Goal: Communication & Community: Answer question/provide support

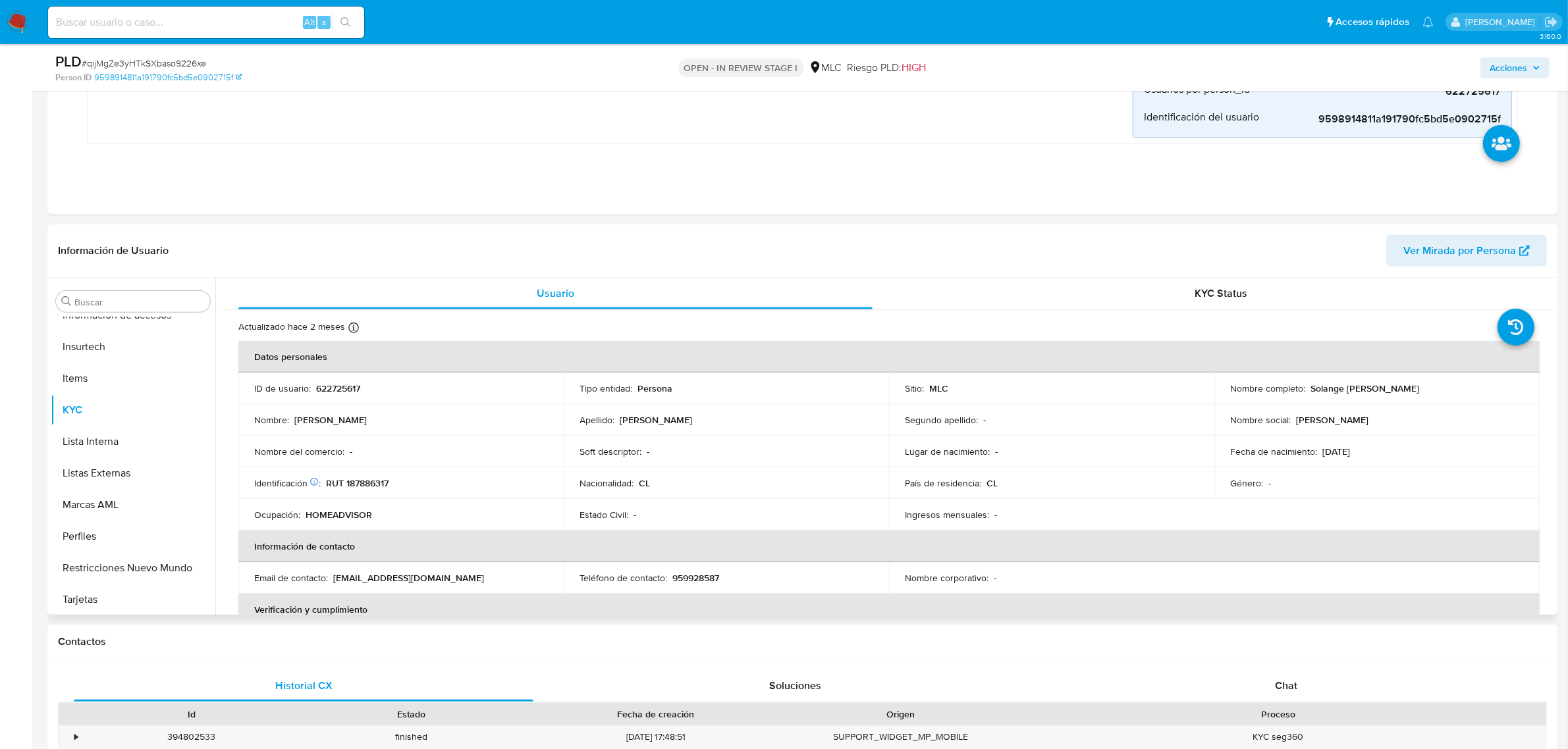
scroll to position [658, 0]
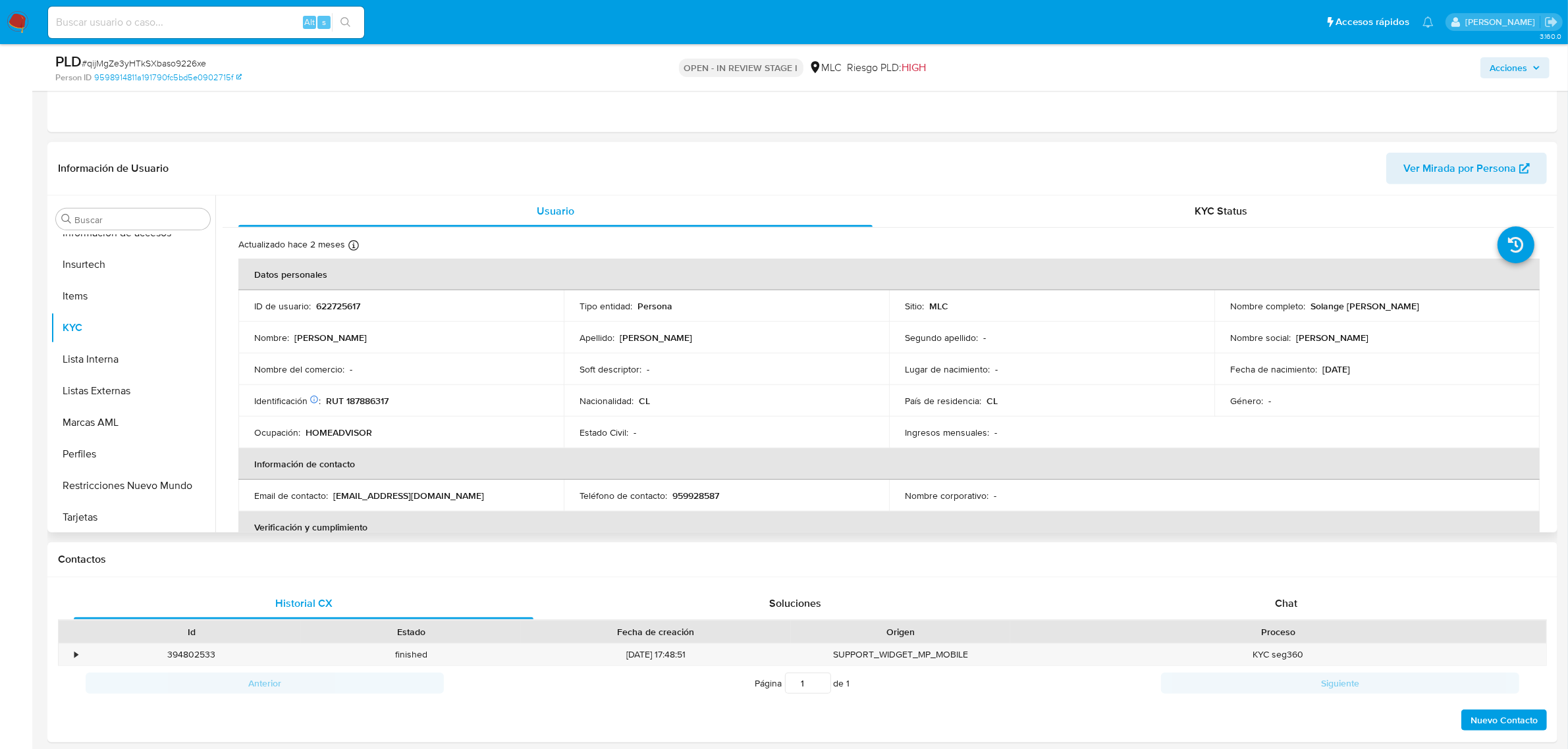
click at [330, 306] on p "622725617" at bounding box center [337, 306] width 44 height 12
copy p "622725617"
drag, startPoint x: 343, startPoint y: 284, endPoint x: 332, endPoint y: 307, distance: 25.5
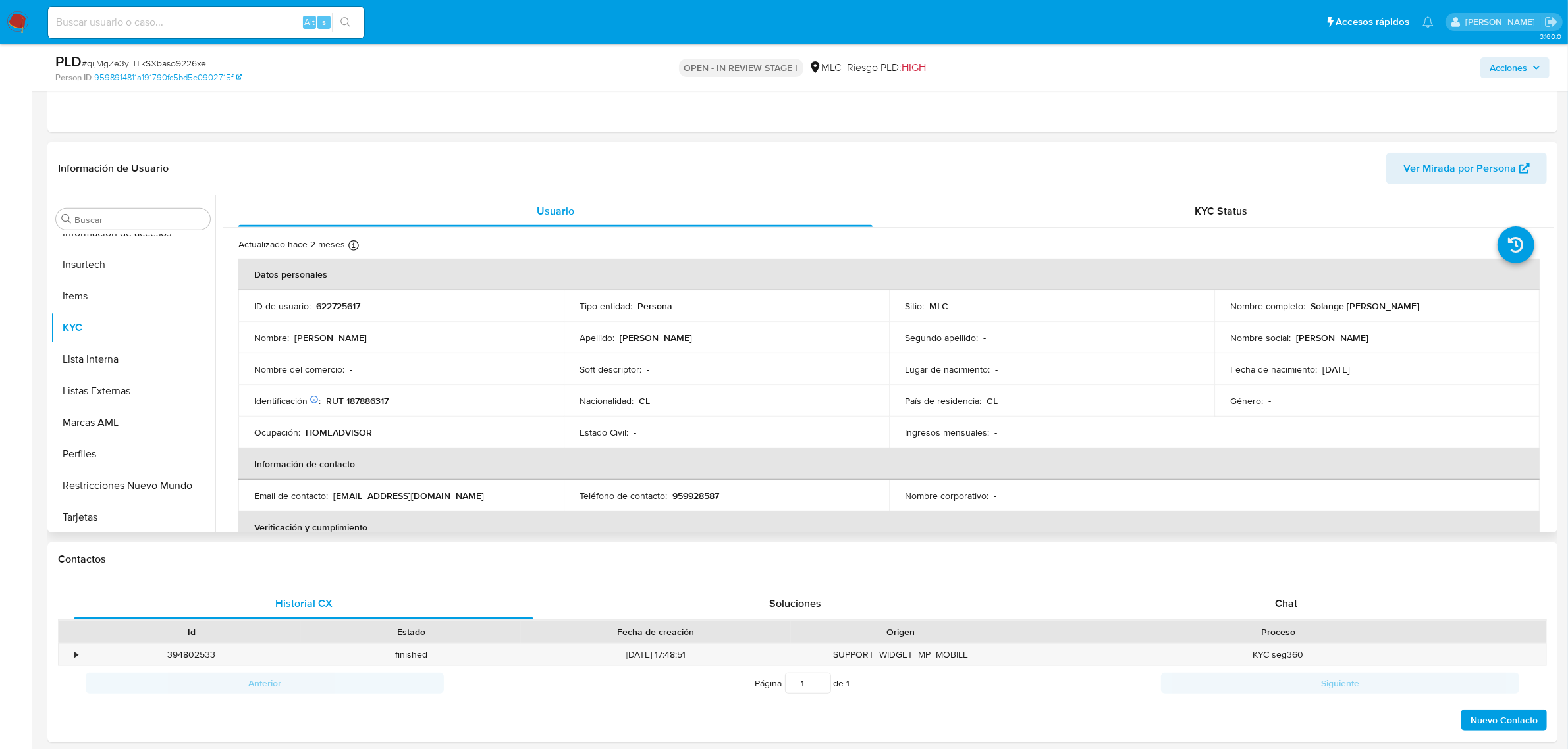
click at [332, 307] on p "622725617" at bounding box center [337, 306] width 44 height 12
copy p "622725617"
drag, startPoint x: 344, startPoint y: 284, endPoint x: 334, endPoint y: 303, distance: 21.5
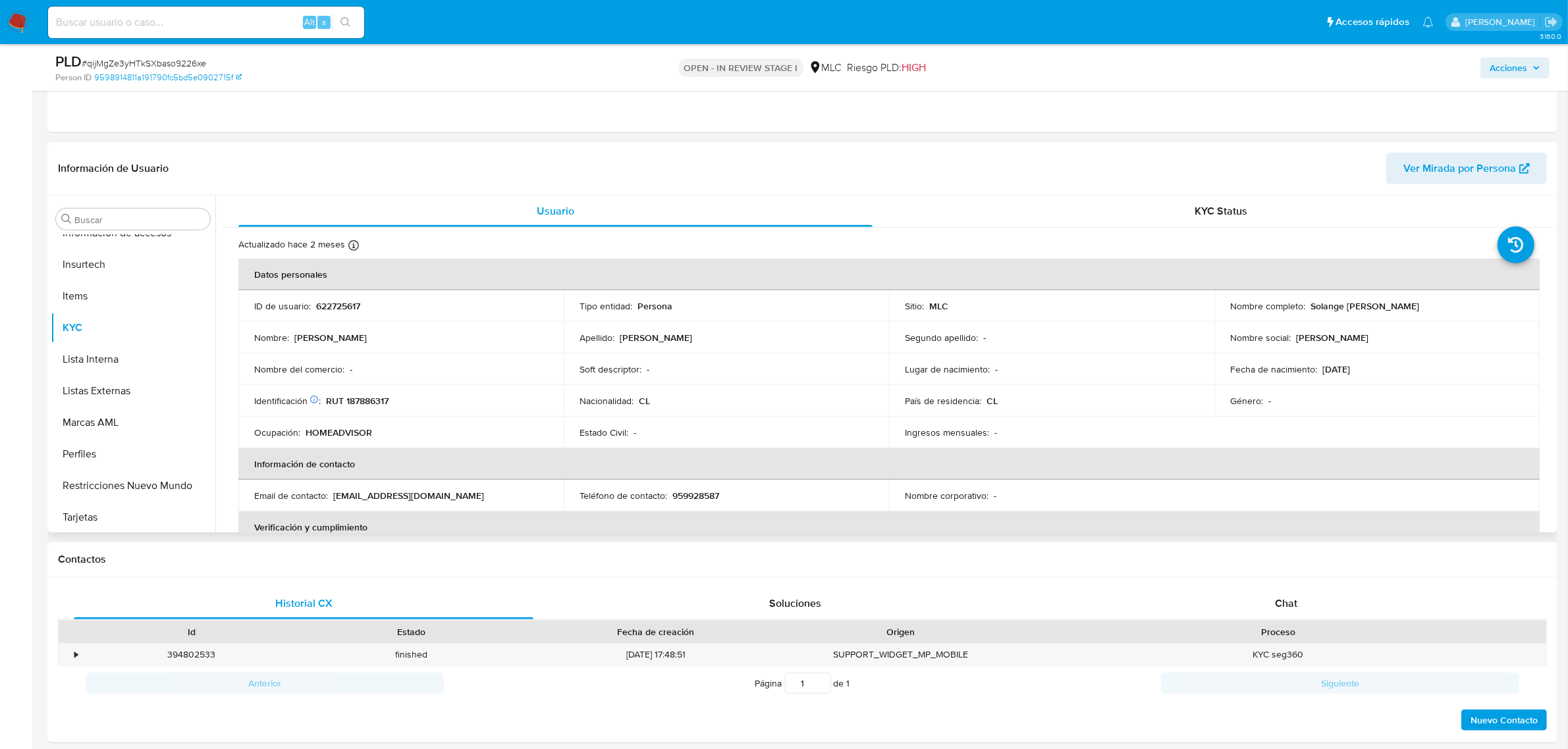
click at [334, 303] on p "622725617" at bounding box center [337, 306] width 44 height 12
copy p "622725617"
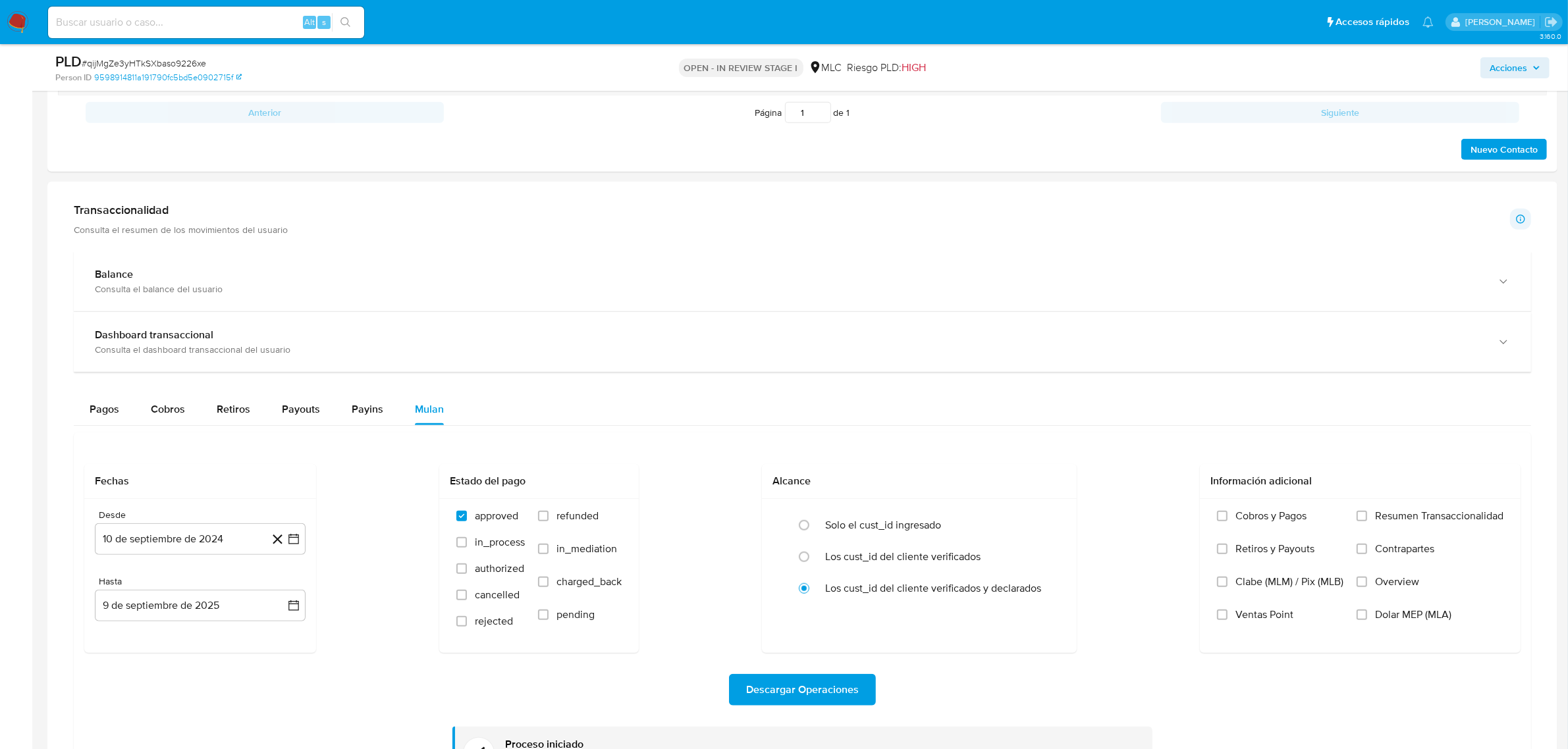
scroll to position [1070, 0]
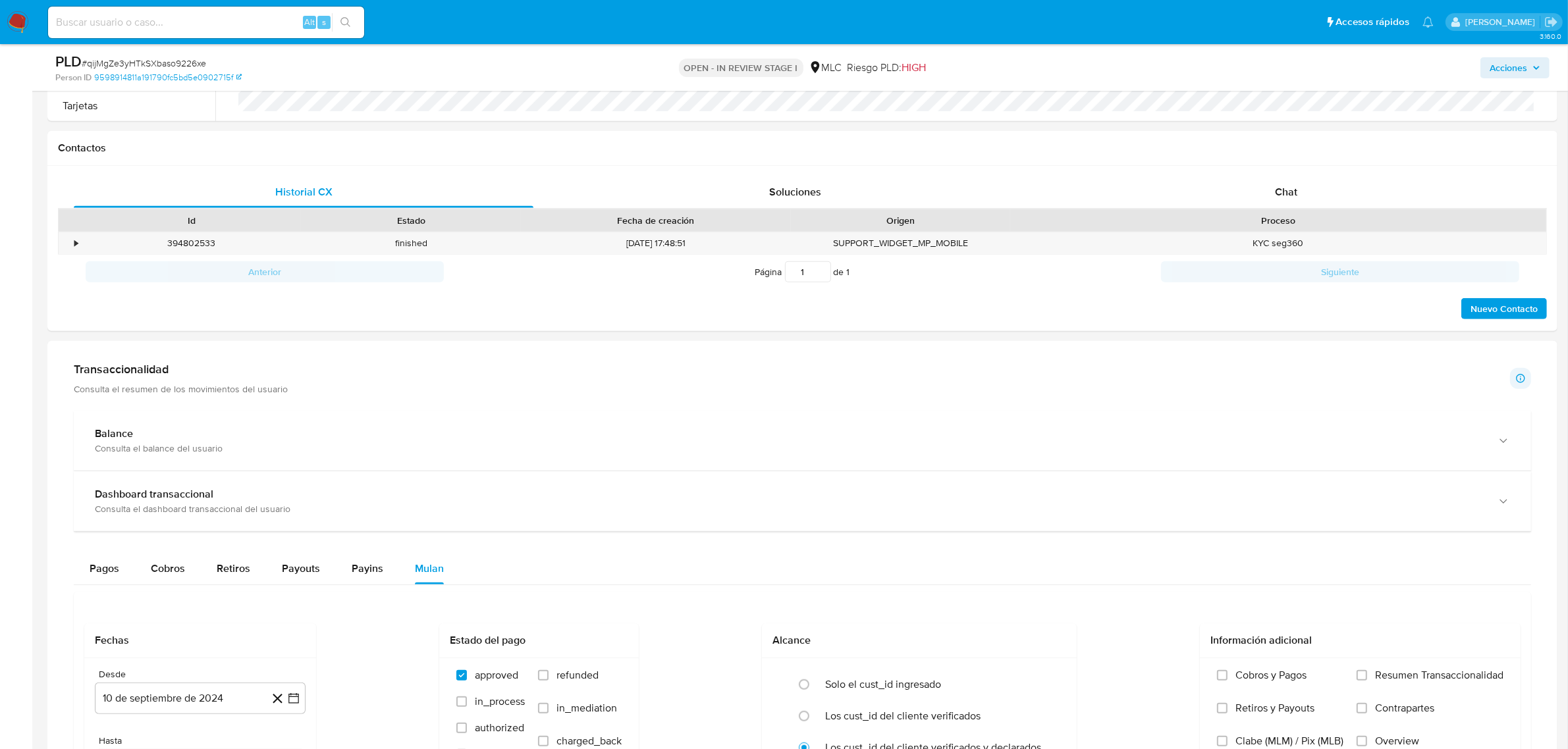
click at [151, 65] on span "# qijMgZe3yHTkSXbaso9226xe" at bounding box center [144, 63] width 124 height 13
copy span "qijMgZe3yHTkSXbaso9226xe"
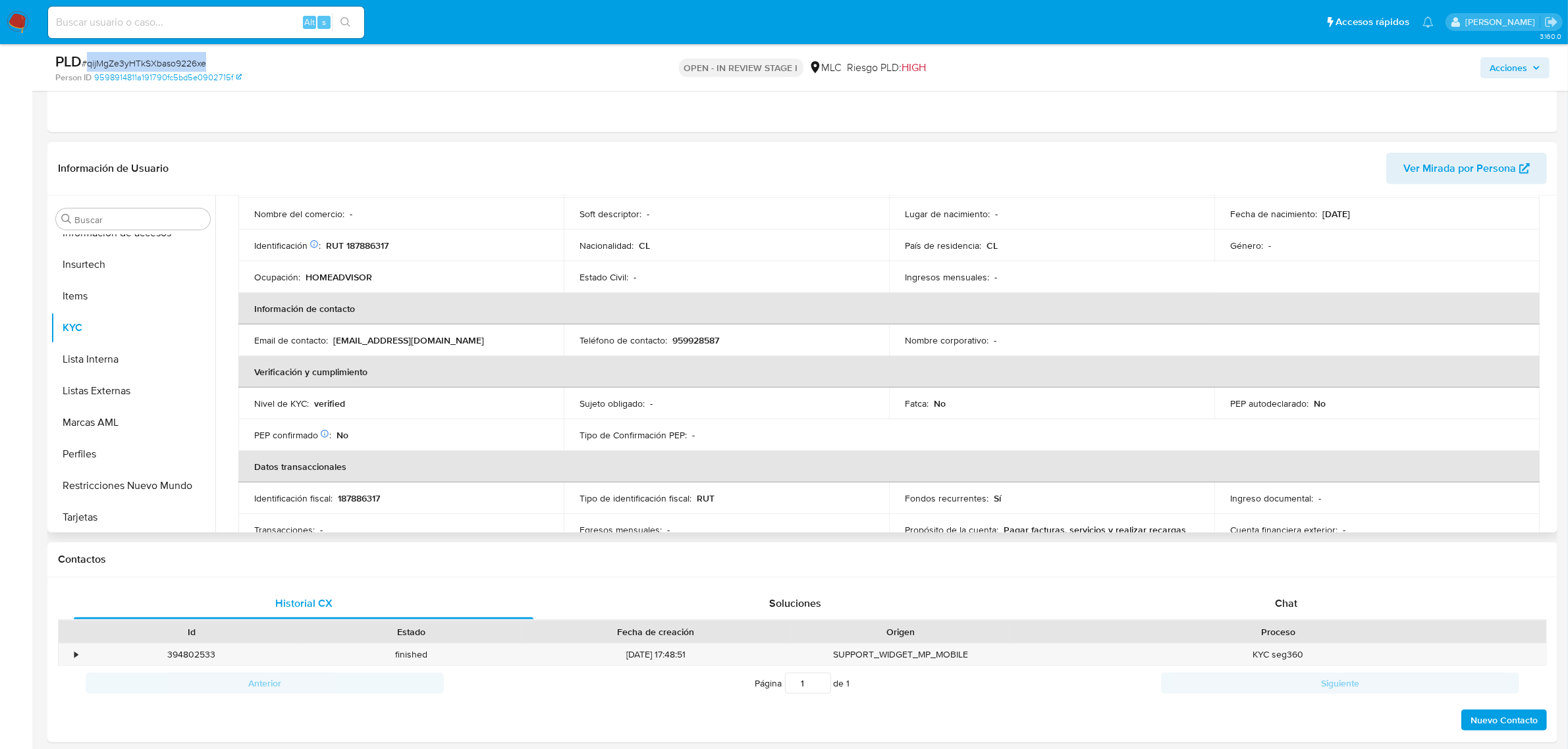
scroll to position [0, 0]
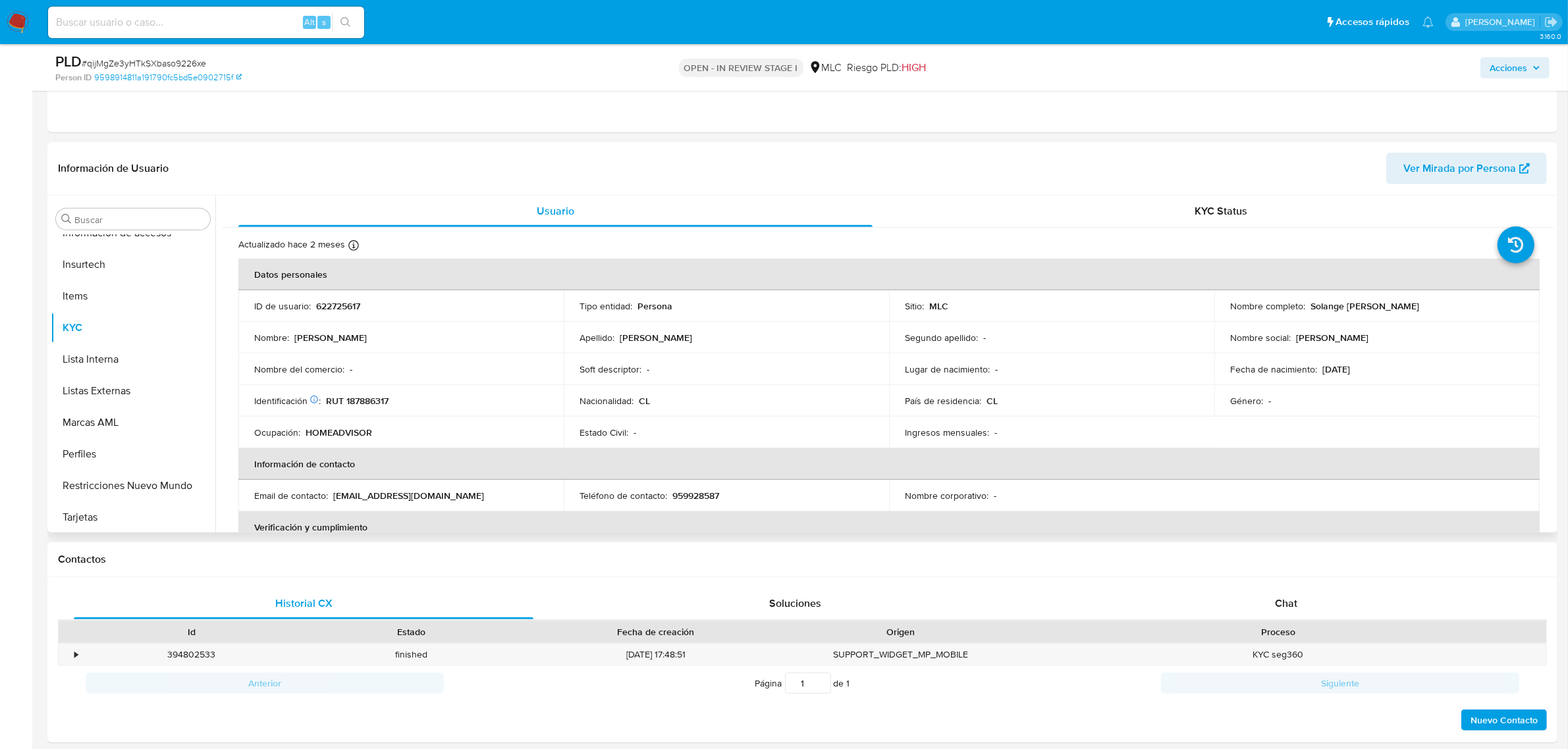
click at [337, 307] on p "622725617" at bounding box center [337, 306] width 44 height 12
copy p "622725617"
click at [1542, 325] on div "Actualizado hace 2 meses Creado: [DATE] 17:28:40 Actualizado: [DATE] 18:41:13 D…" at bounding box center [889, 737] width 1332 height 1019
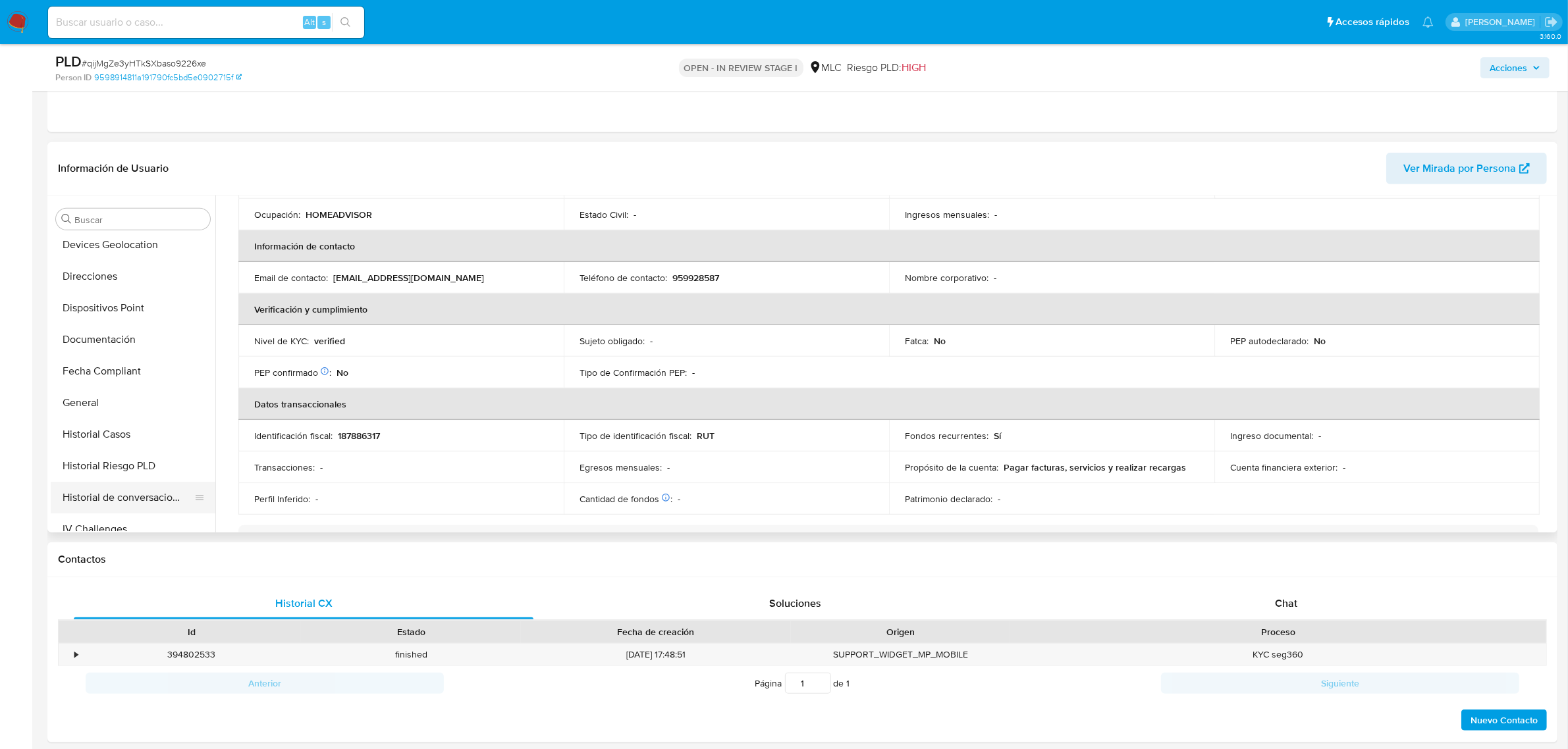
scroll to position [226, 0]
click at [88, 328] on button "Documentación" at bounding box center [128, 341] width 155 height 31
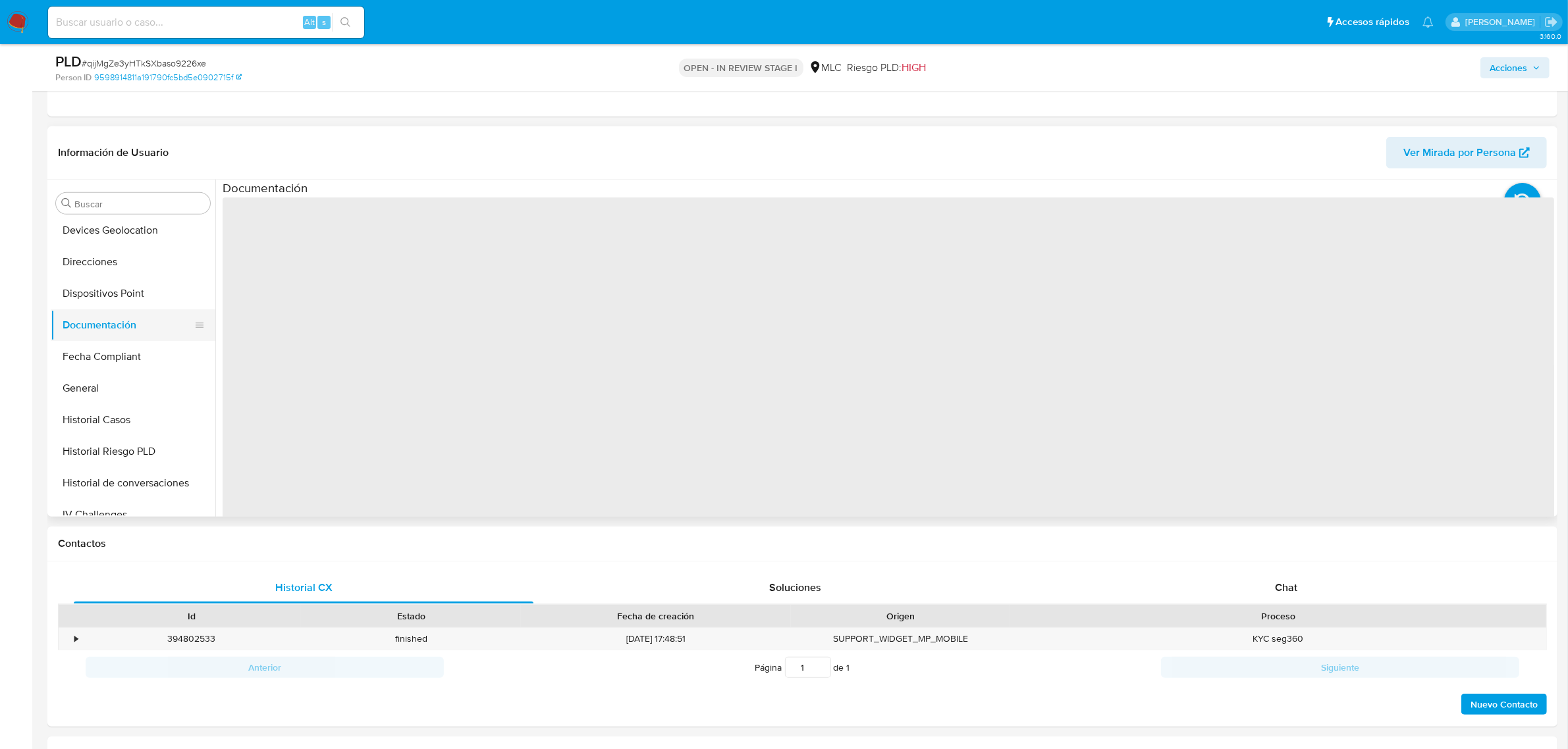
scroll to position [0, 0]
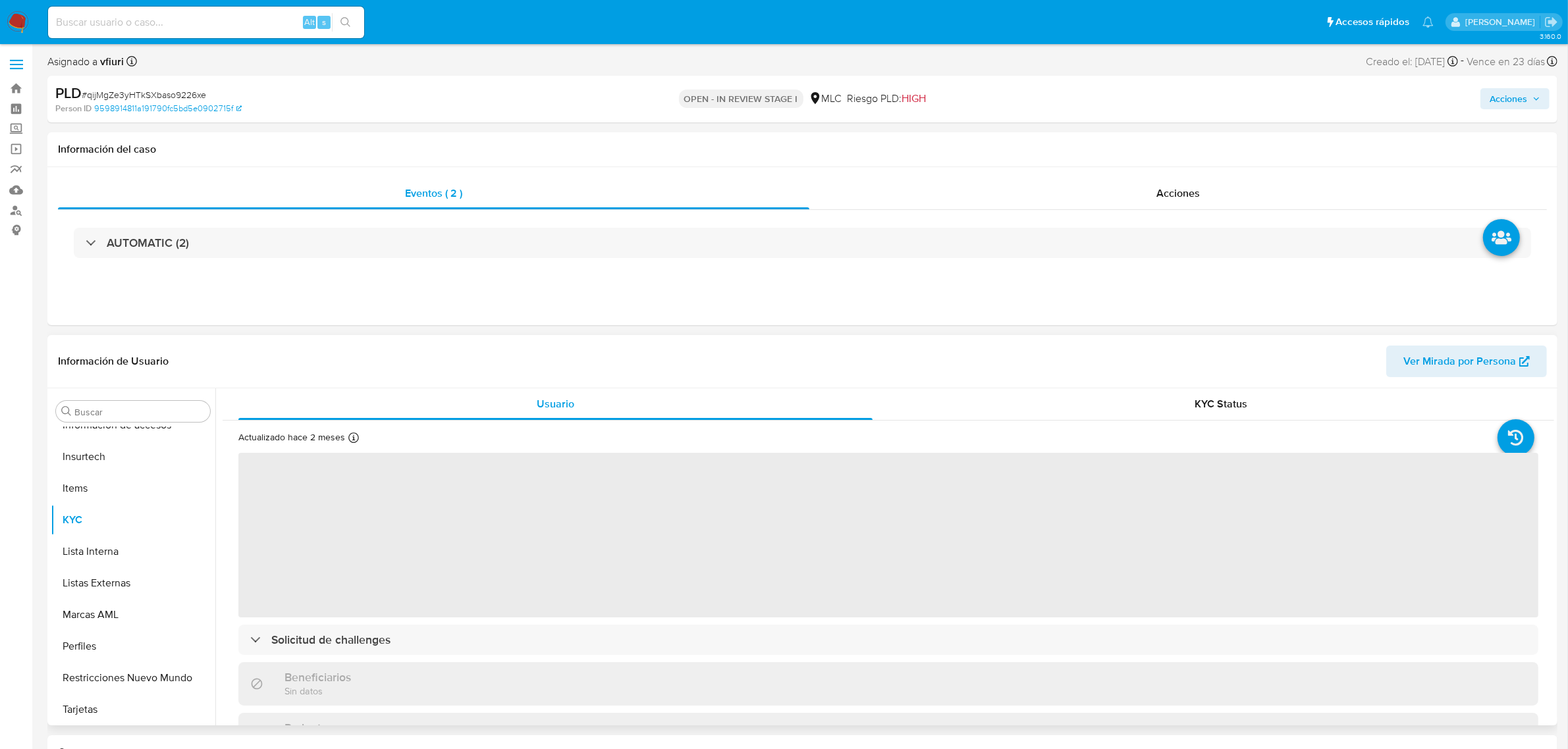
scroll to position [82, 0]
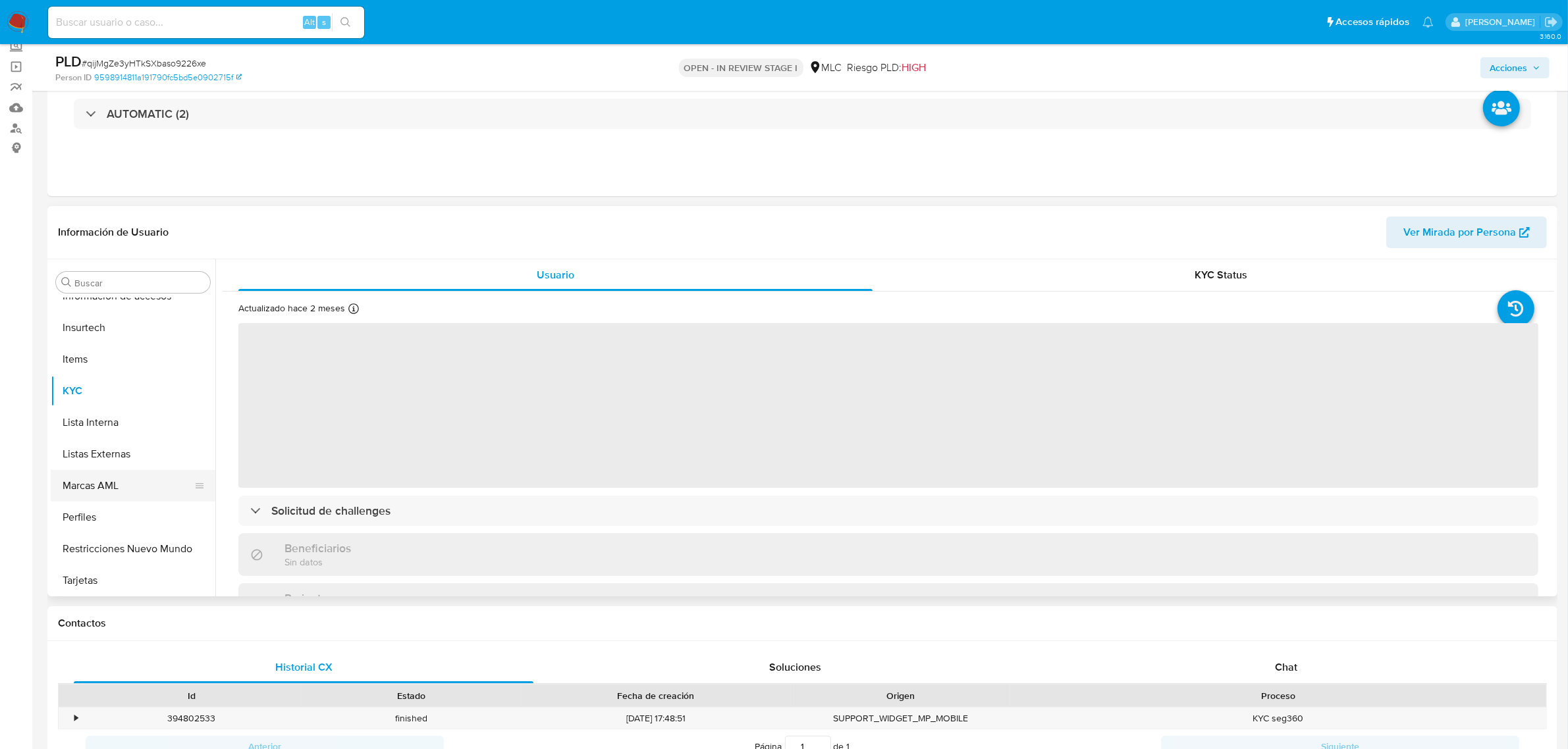
select select "10"
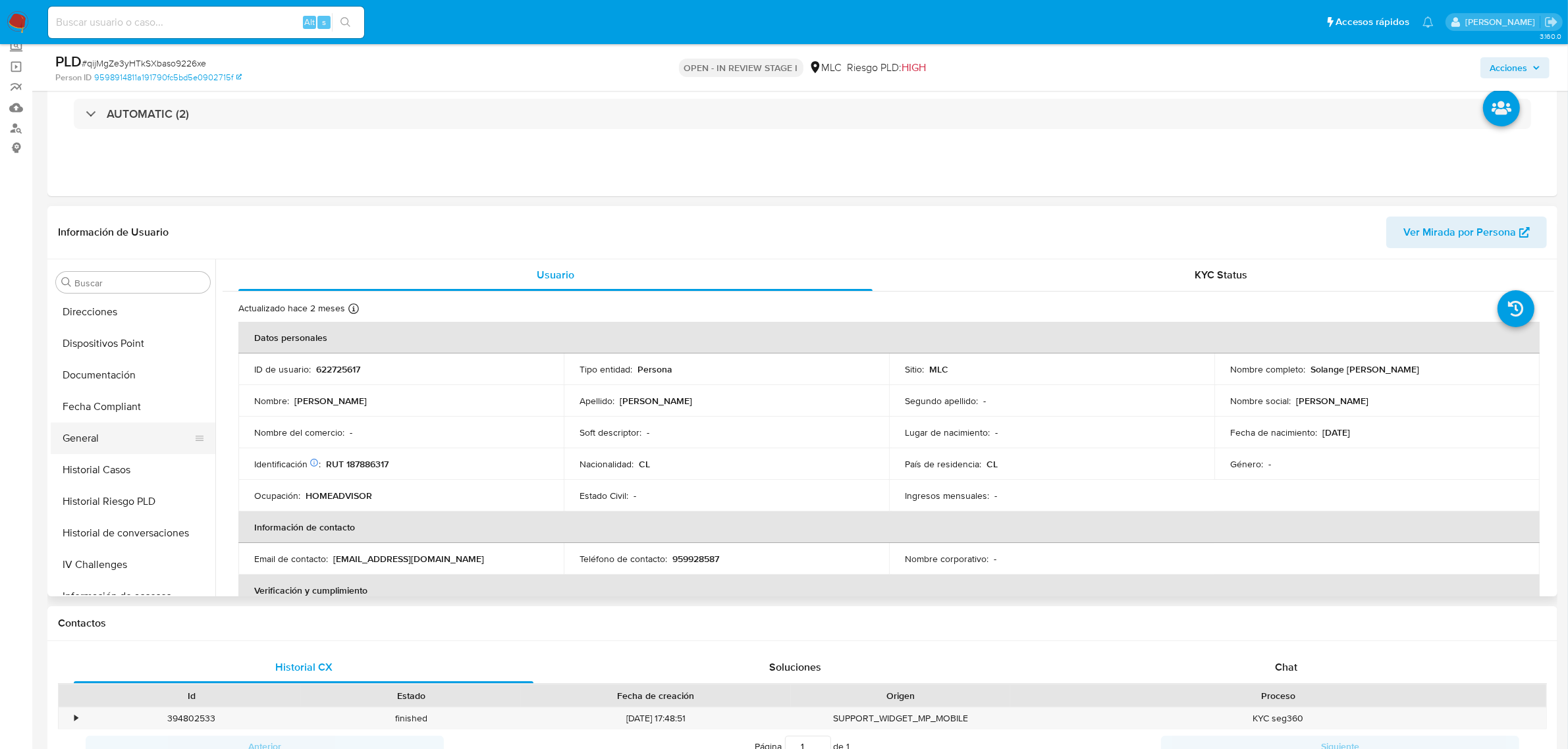
scroll to position [226, 0]
click at [128, 407] on button "Documentación" at bounding box center [128, 404] width 155 height 31
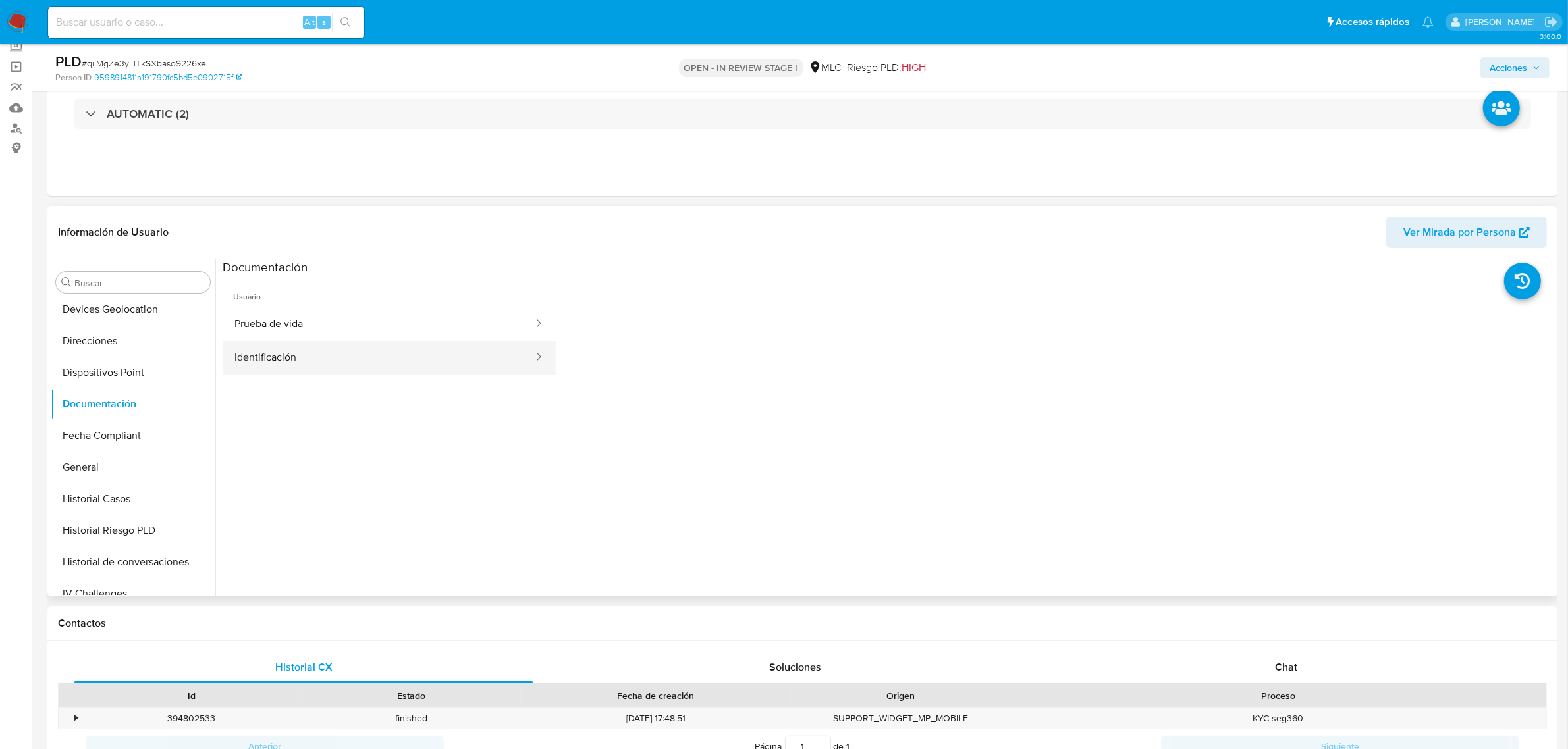
click at [288, 356] on button "Identificación" at bounding box center [379, 358] width 312 height 33
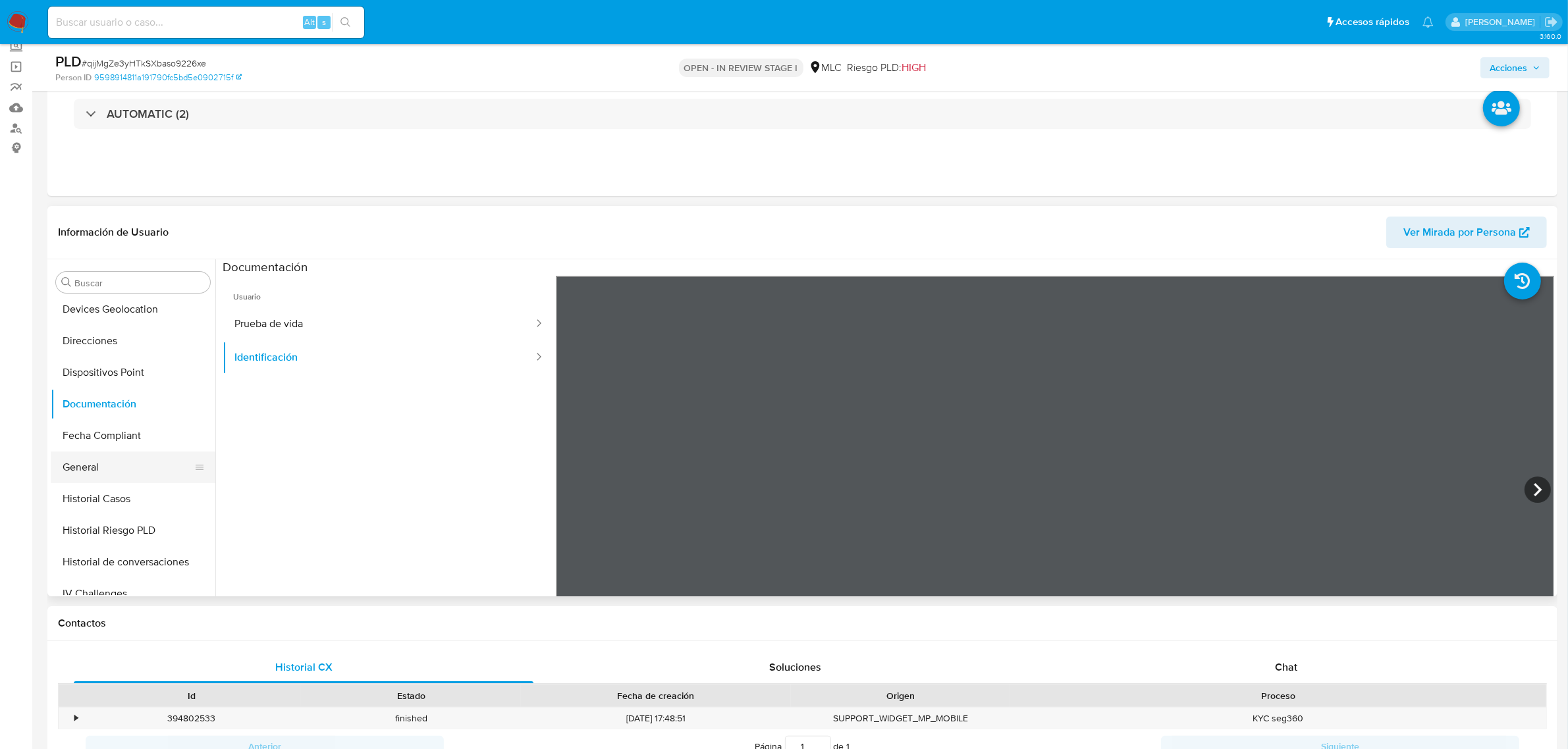
scroll to position [473, 0]
click at [124, 464] on button "KYC" at bounding box center [128, 473] width 155 height 31
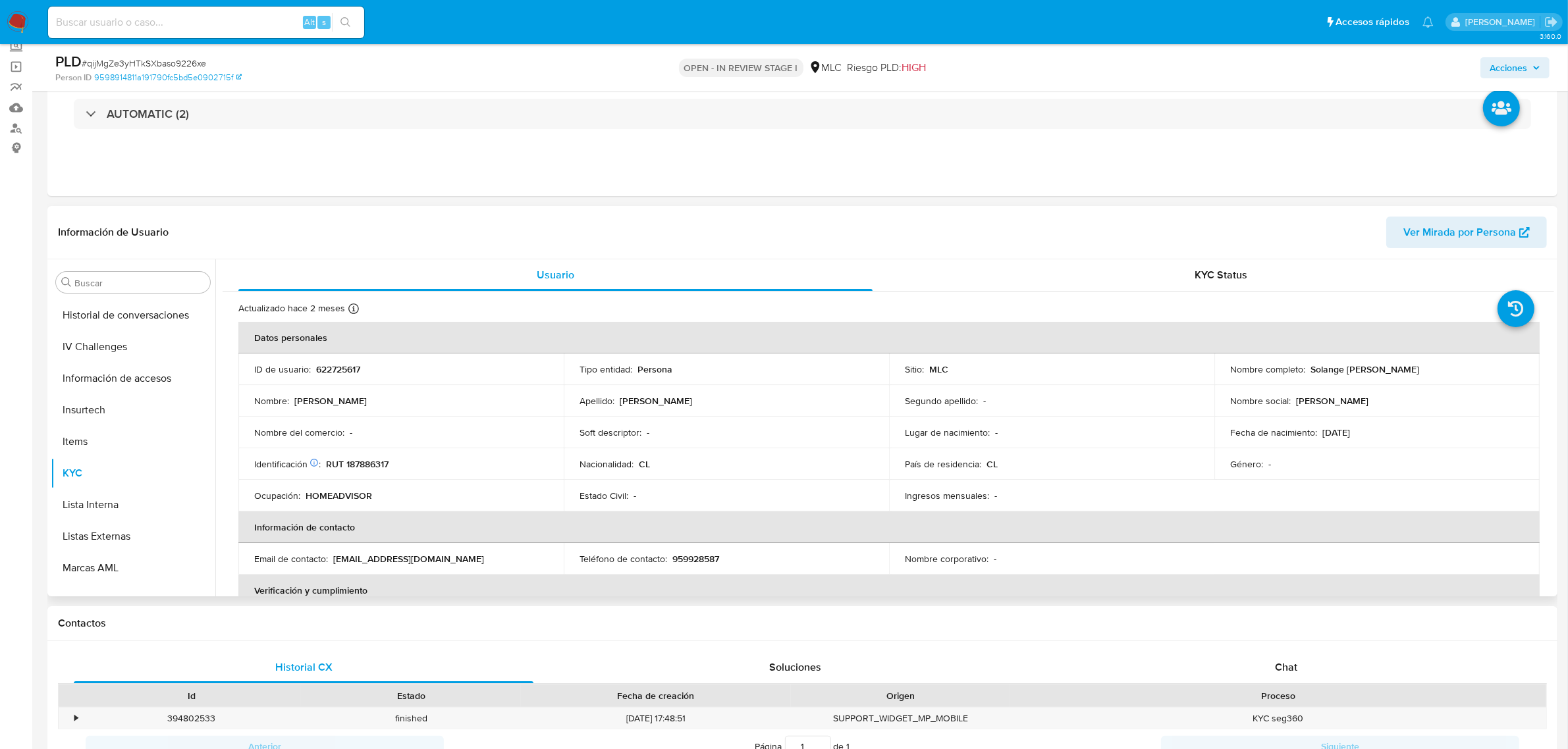
click at [370, 465] on p "RUT 187886317" at bounding box center [357, 464] width 63 height 12
copy p "187886317"
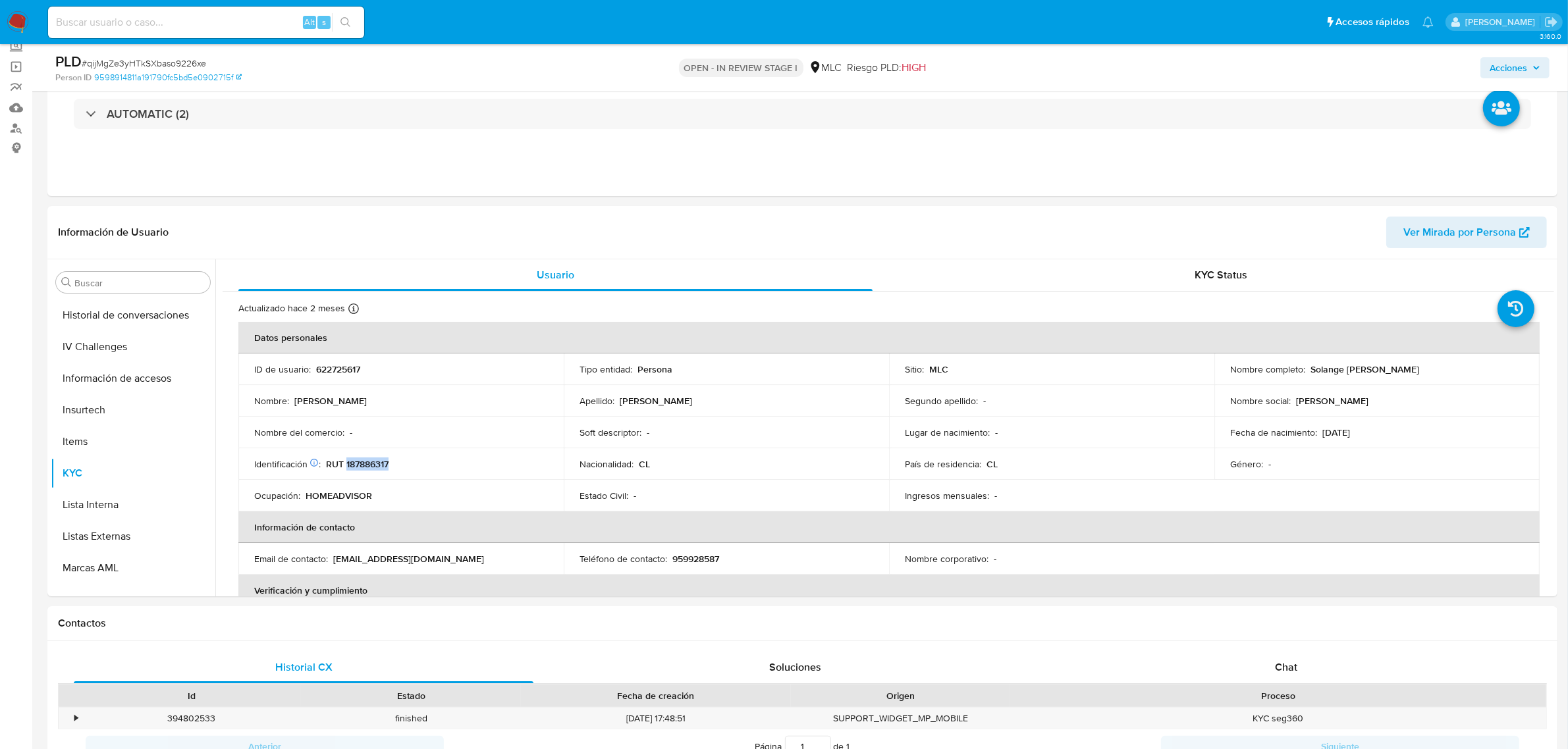
copy p "187886317"
click at [366, 464] on p "RUT 187886317" at bounding box center [357, 464] width 63 height 12
click at [117, 346] on button "Cruces y Relaciones" at bounding box center [128, 347] width 155 height 31
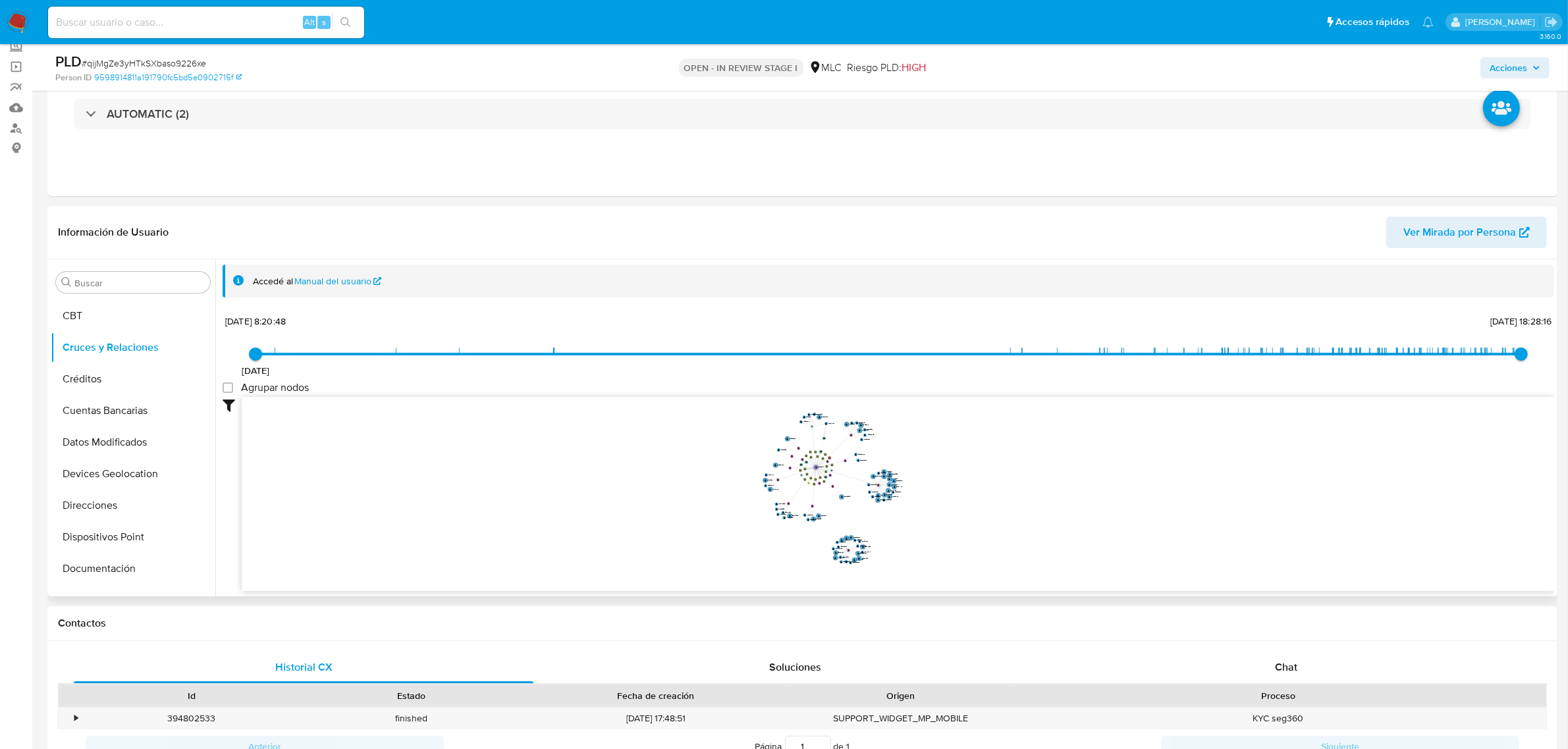
drag, startPoint x: 905, startPoint y: 494, endPoint x: 907, endPoint y: 511, distance: 17.1
click at [907, 511] on icon "device-6722c3b0ce2e0a30eb10f223  user-622725617  622725617 device-66be26158d3…" at bounding box center [898, 492] width 1313 height 191
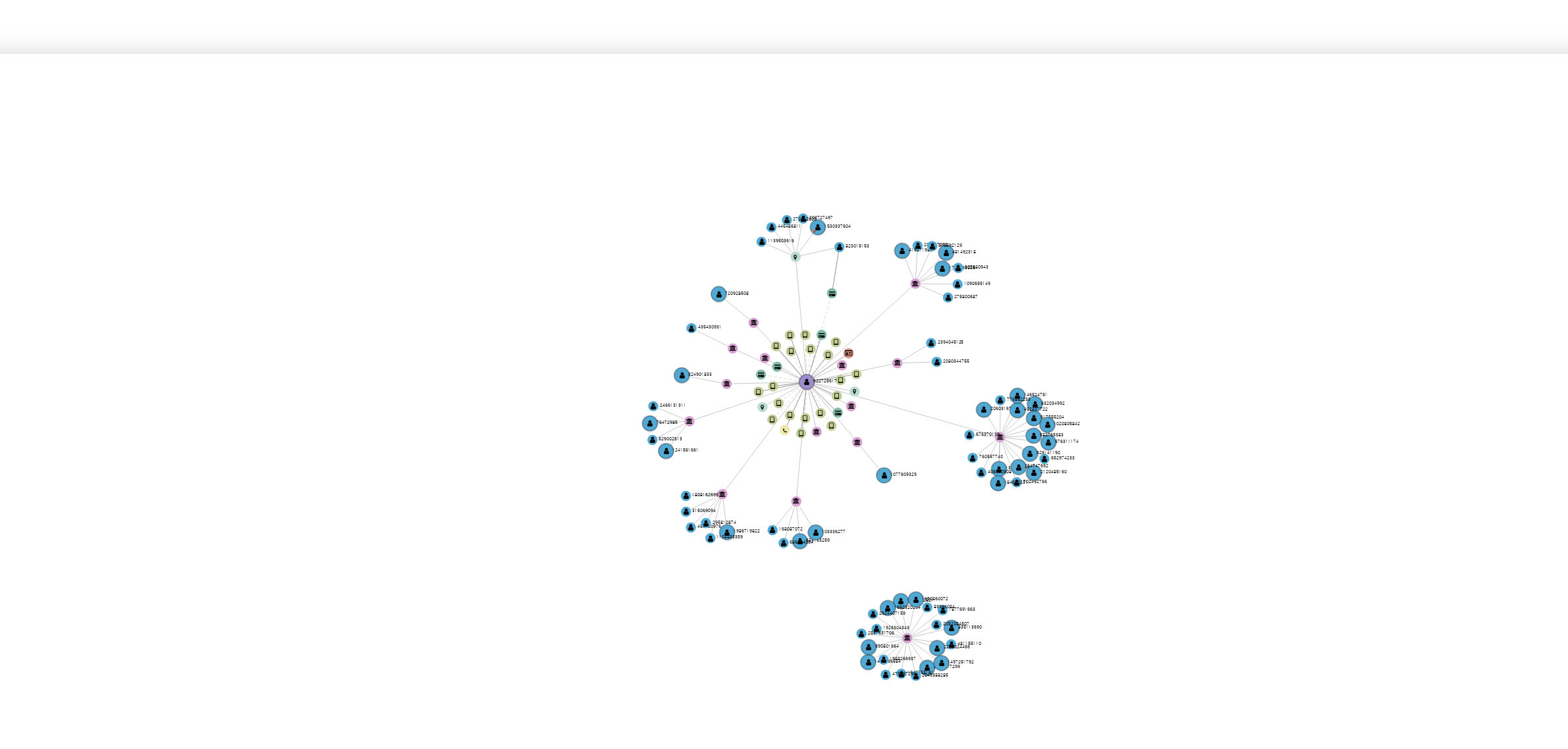
drag, startPoint x: 873, startPoint y: 471, endPoint x: 866, endPoint y: 470, distance: 7.1
click at [867, 471] on icon "device-6722c3b0ce2e0a30eb10f223  user-622725617  622725617 device-66be26158d3…" at bounding box center [898, 492] width 1313 height 191
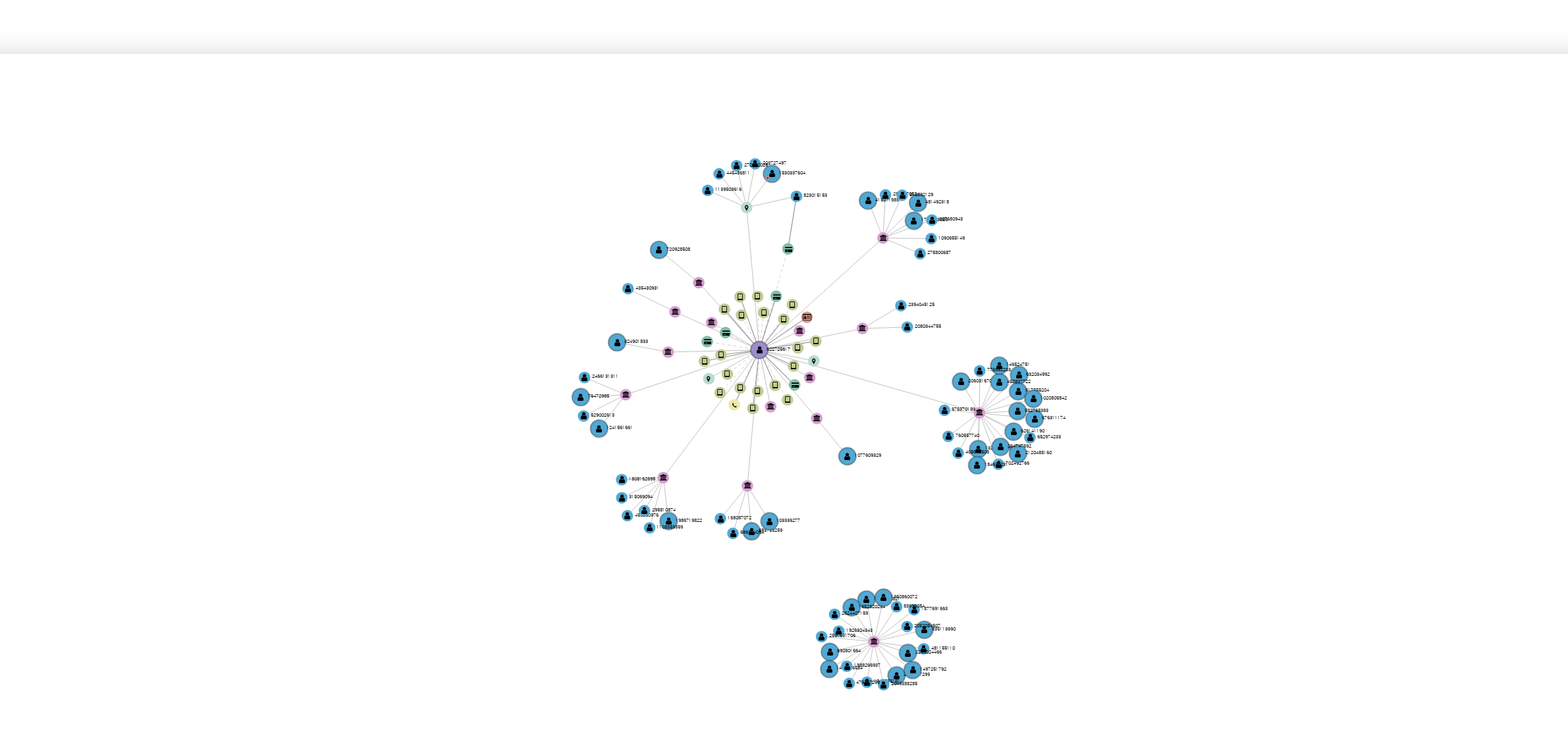
drag, startPoint x: 874, startPoint y: 499, endPoint x: 875, endPoint y: 488, distance: 11.0
click at [874, 488] on icon "device-6722c3b0ce2e0a30eb10f223  user-622725617  622725617 device-66be26158d3…" at bounding box center [898, 492] width 1313 height 191
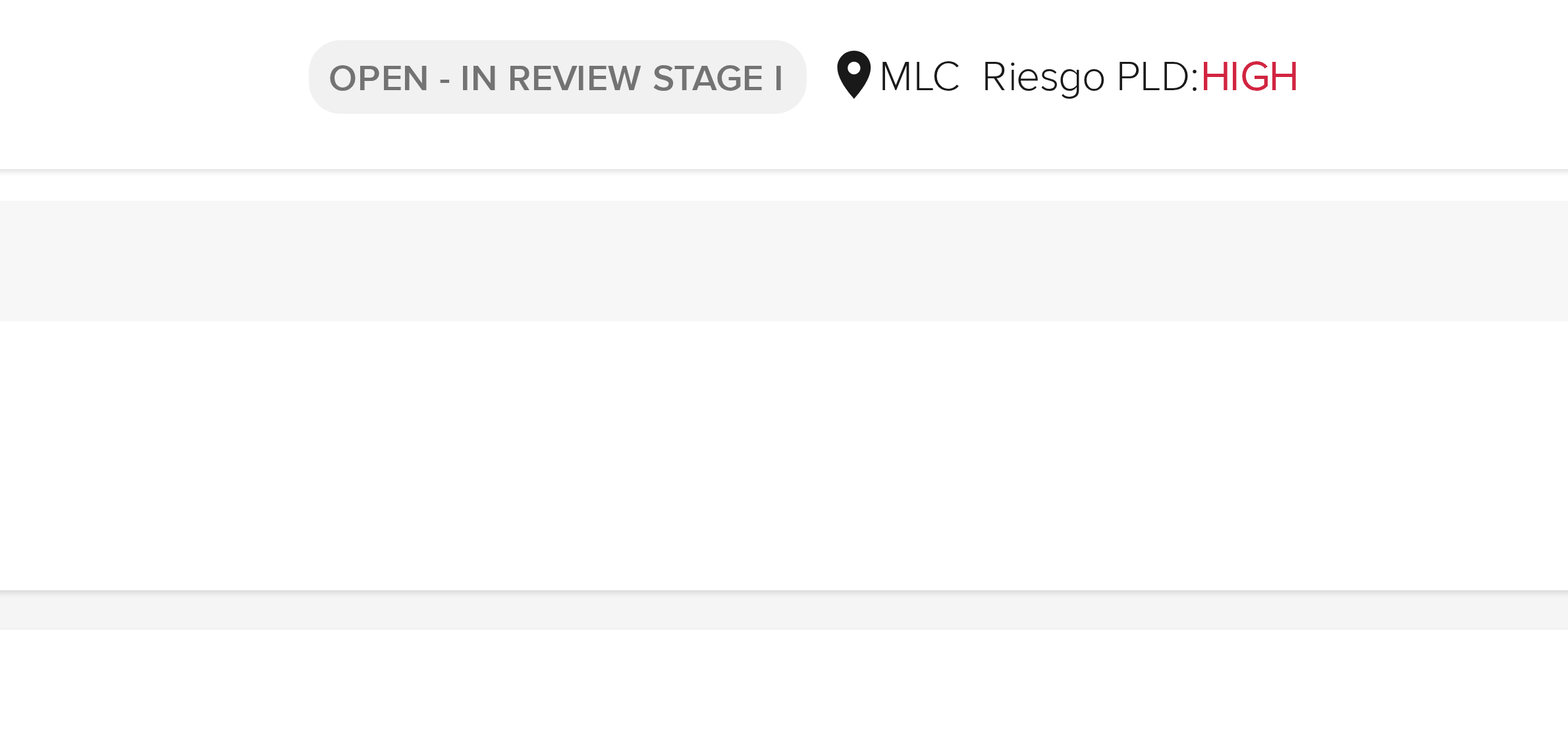
scroll to position [0, 0]
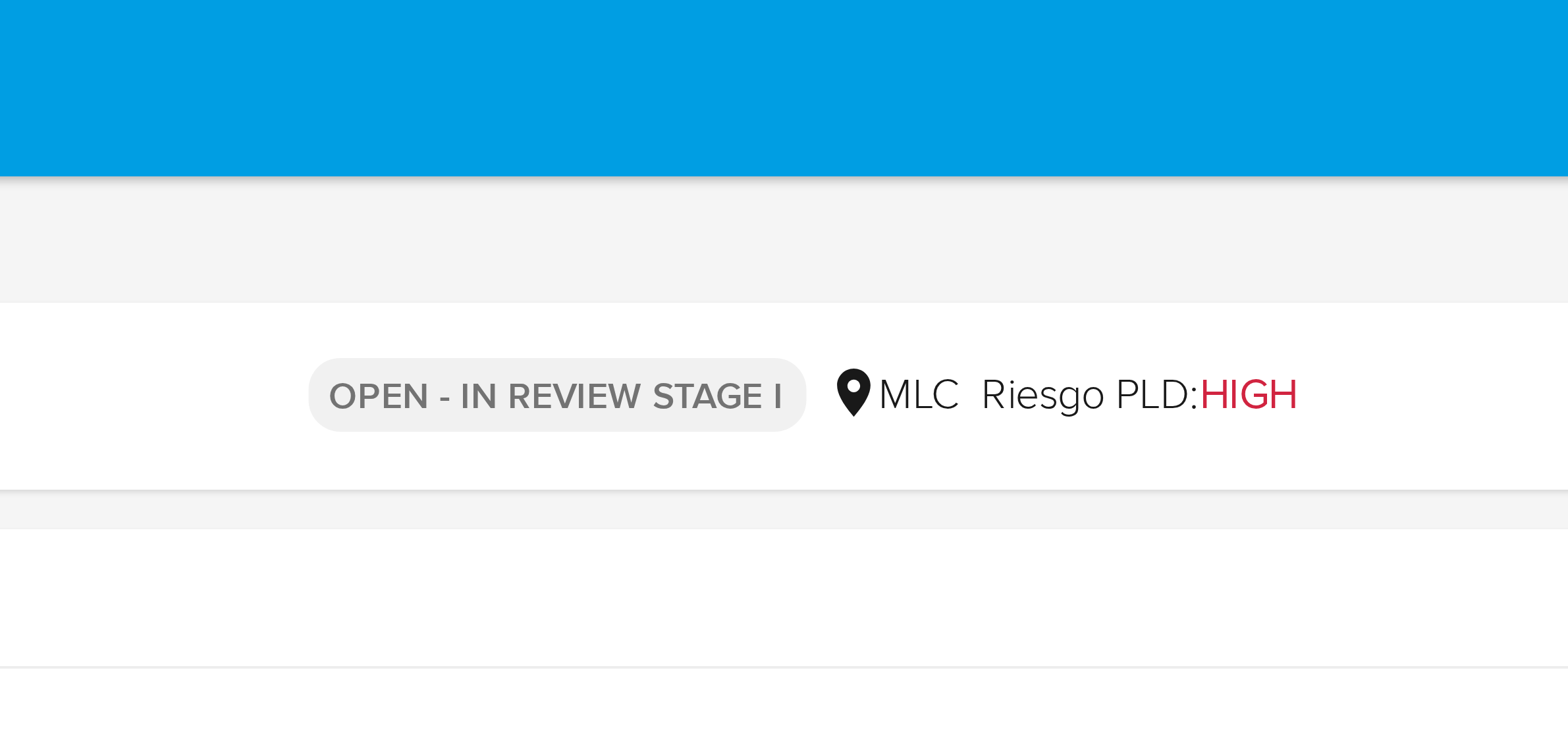
drag, startPoint x: 997, startPoint y: 434, endPoint x: 991, endPoint y: 11, distance: 423.0
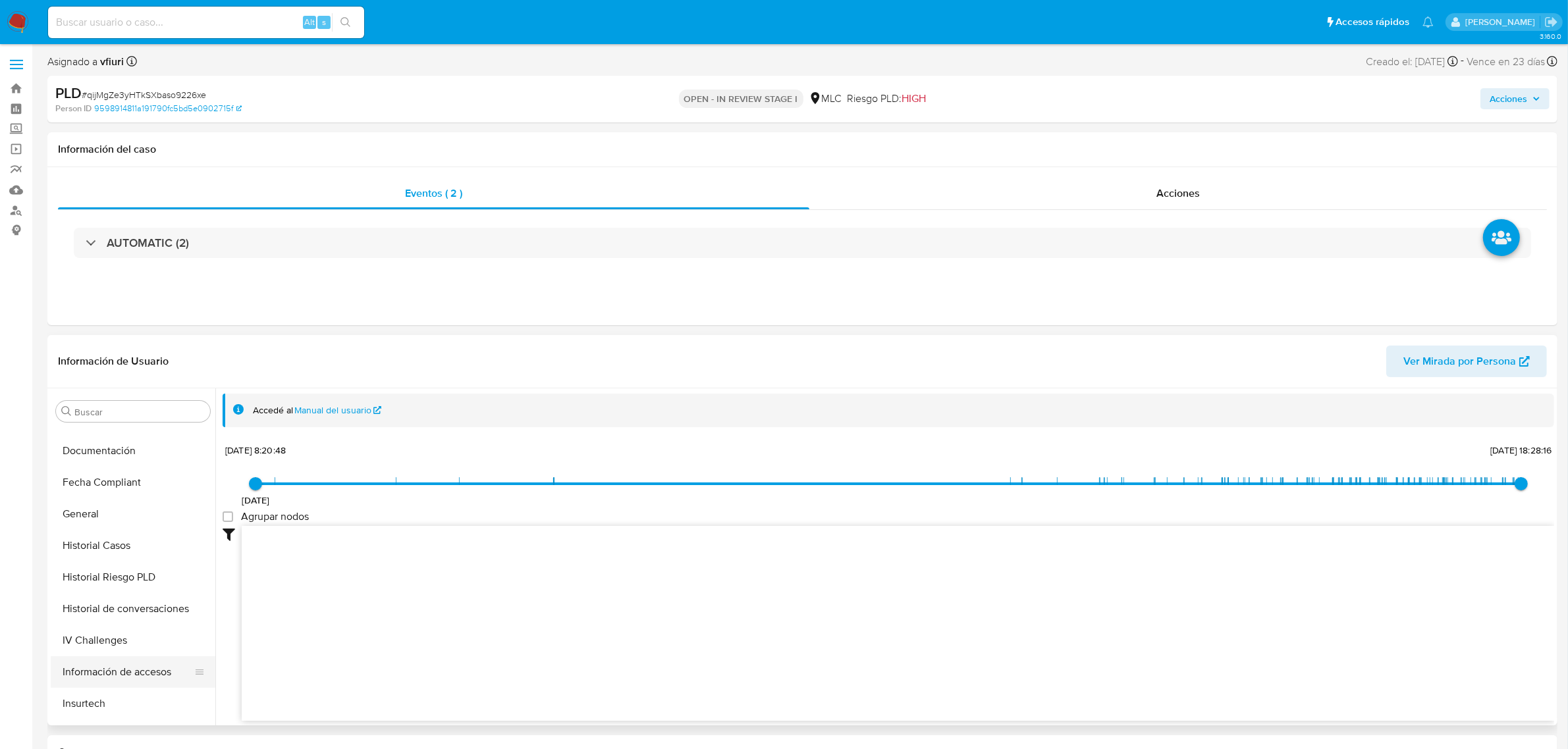
scroll to position [555, 0]
drag, startPoint x: 111, startPoint y: 517, endPoint x: 116, endPoint y: 521, distance: 6.4
click at [112, 517] on button "KYC" at bounding box center [128, 520] width 155 height 31
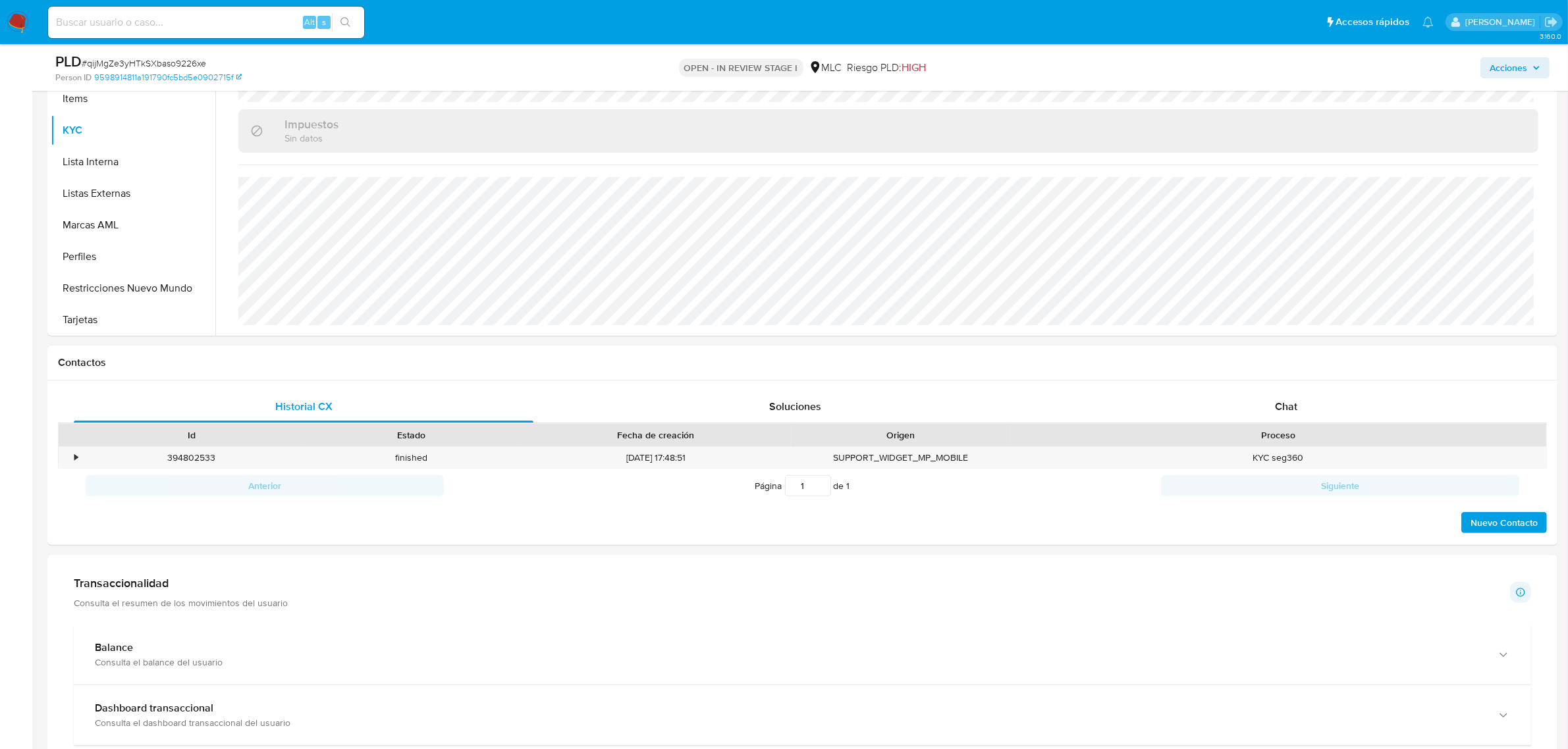
scroll to position [494, 0]
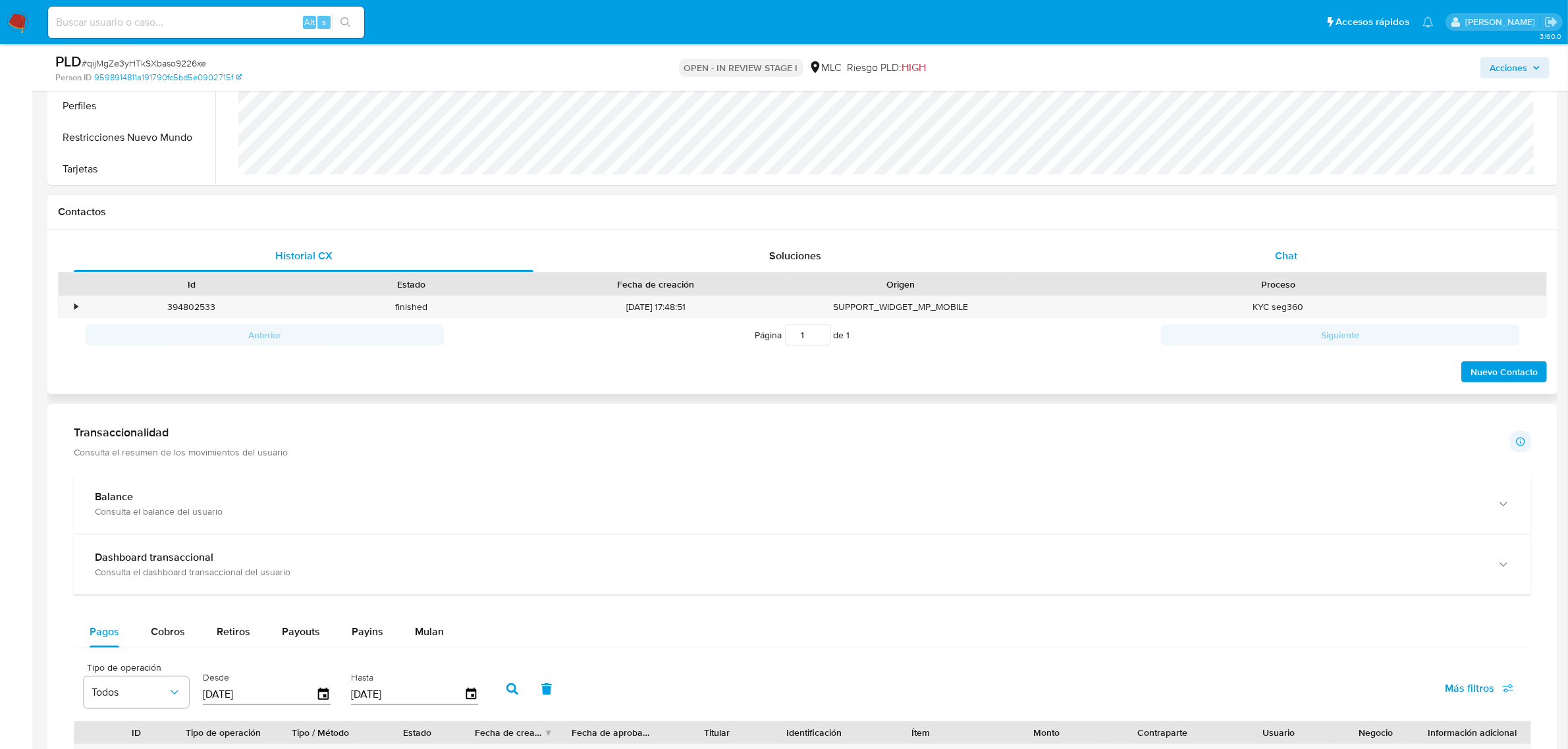
click at [1273, 264] on div "Chat" at bounding box center [1286, 256] width 460 height 31
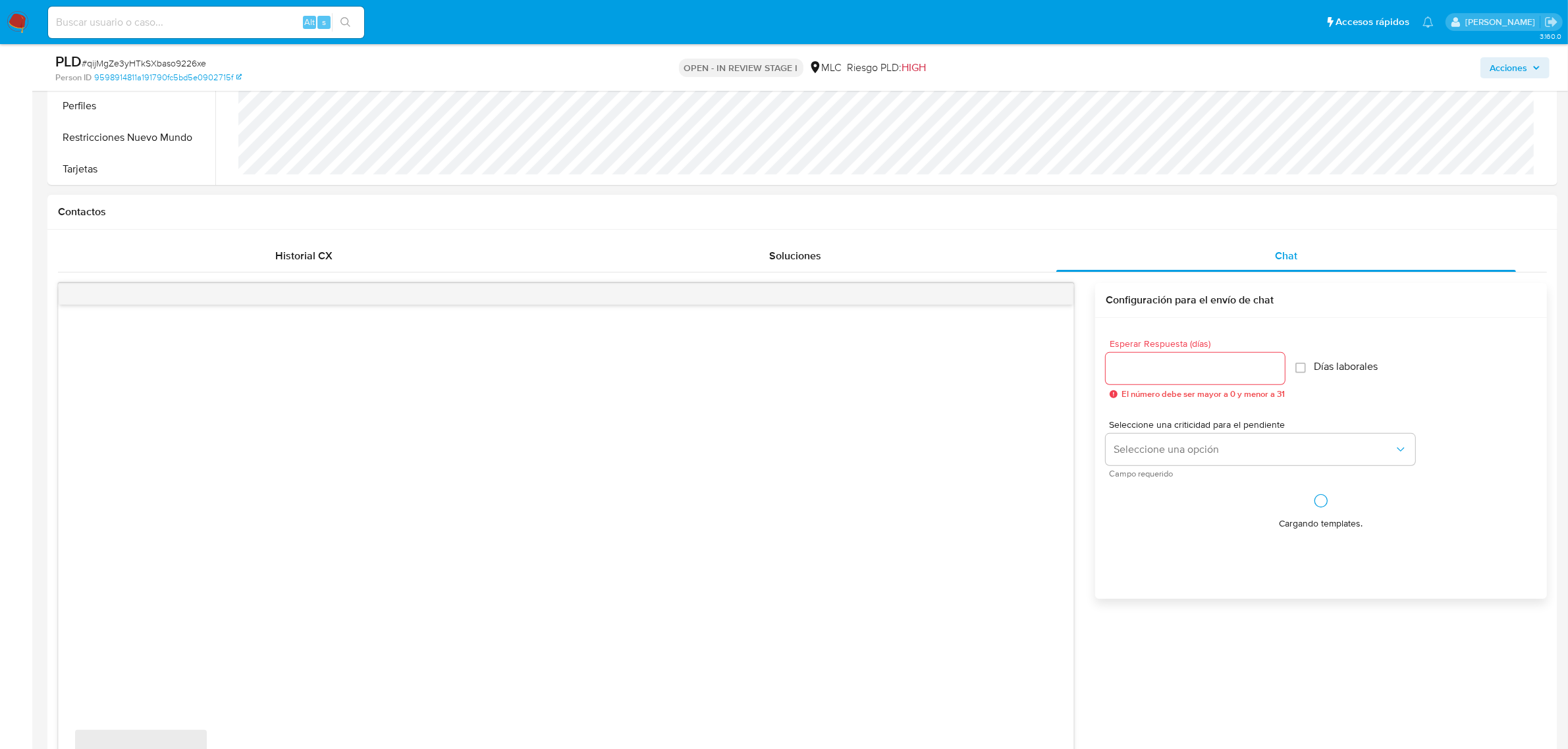
scroll to position [658, 0]
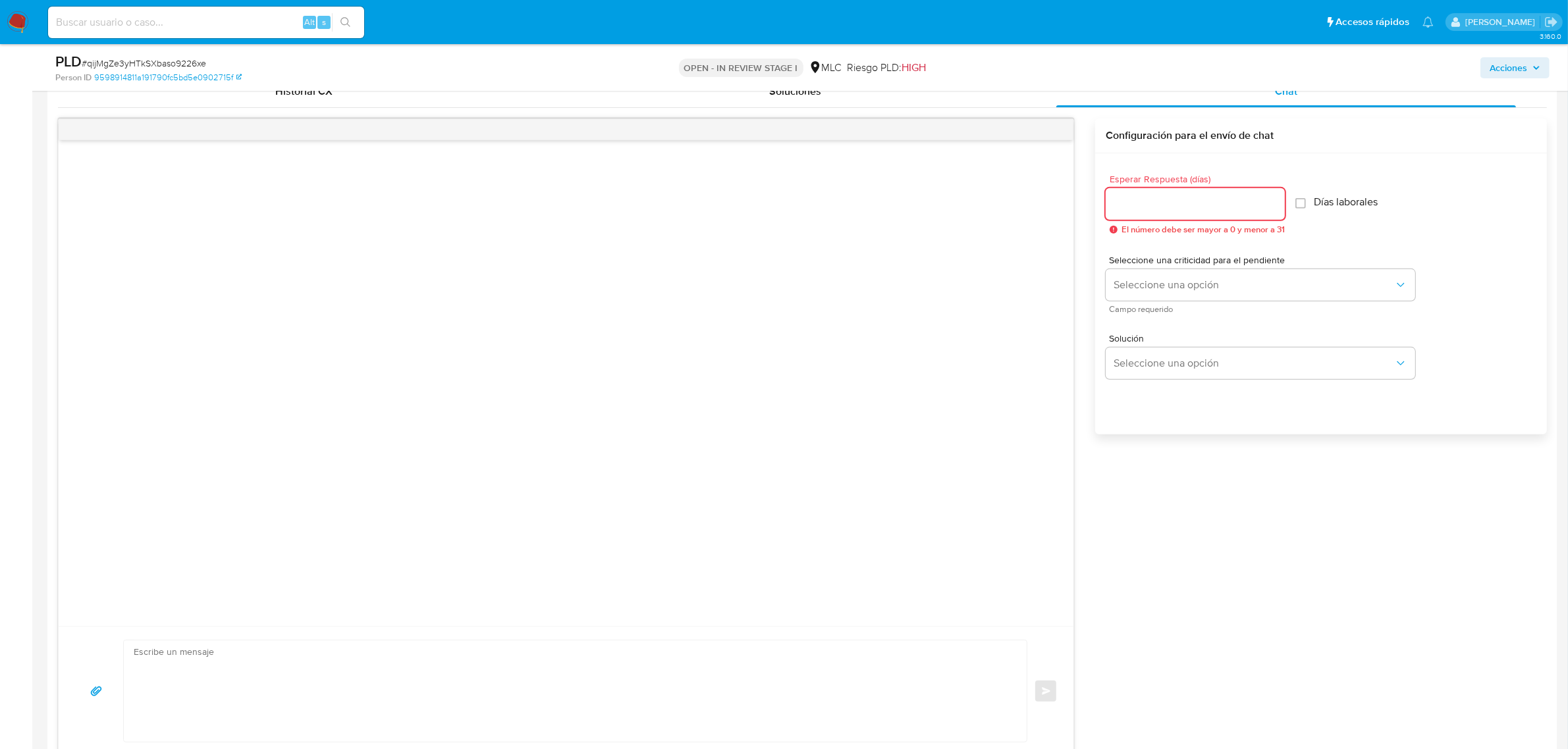
click at [1150, 210] on input "Esperar Respuesta (días)" at bounding box center [1195, 204] width 179 height 18
type input "3"
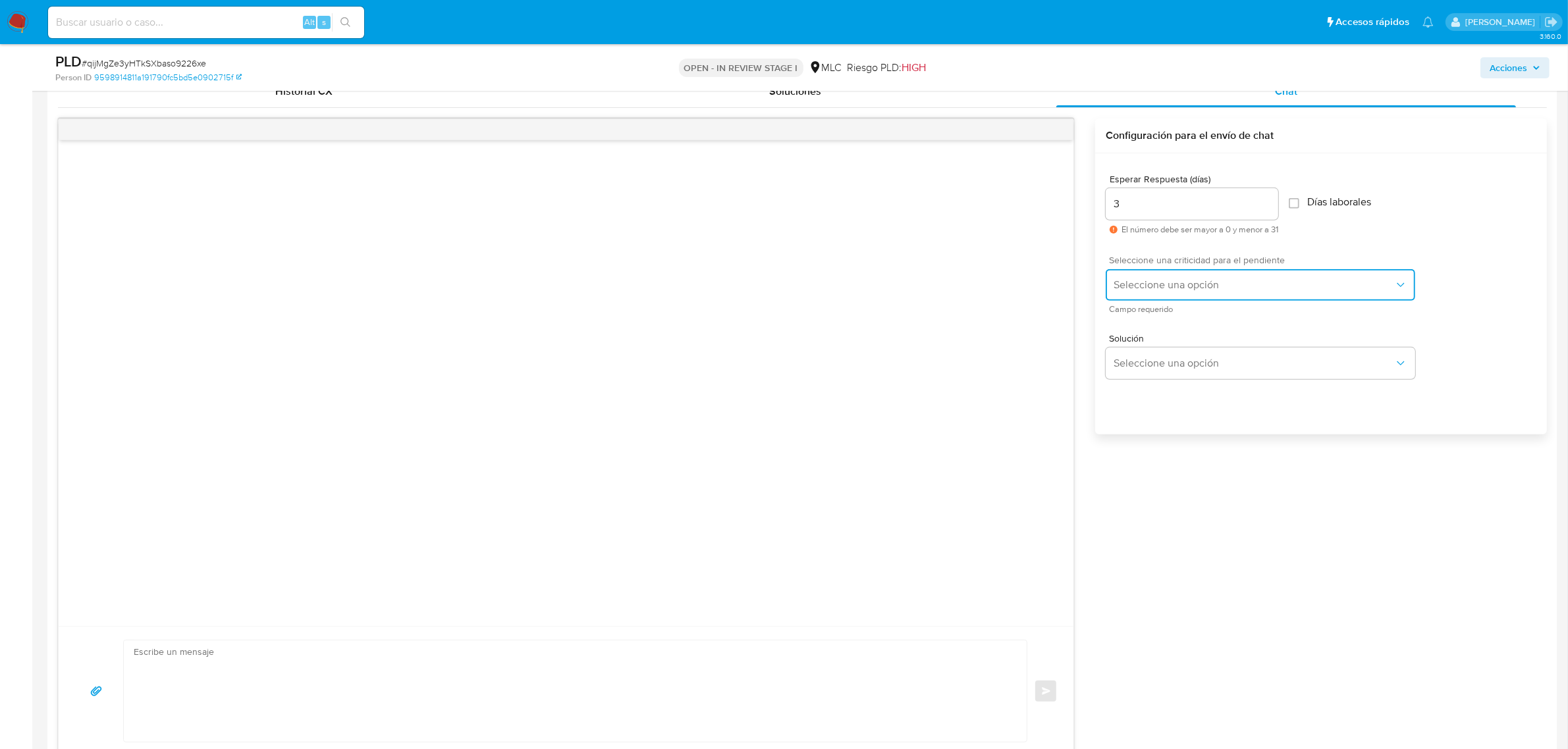
click at [1158, 282] on span "Seleccione una opción" at bounding box center [1254, 285] width 281 height 13
click at [1161, 295] on div "LOW" at bounding box center [1258, 286] width 289 height 26
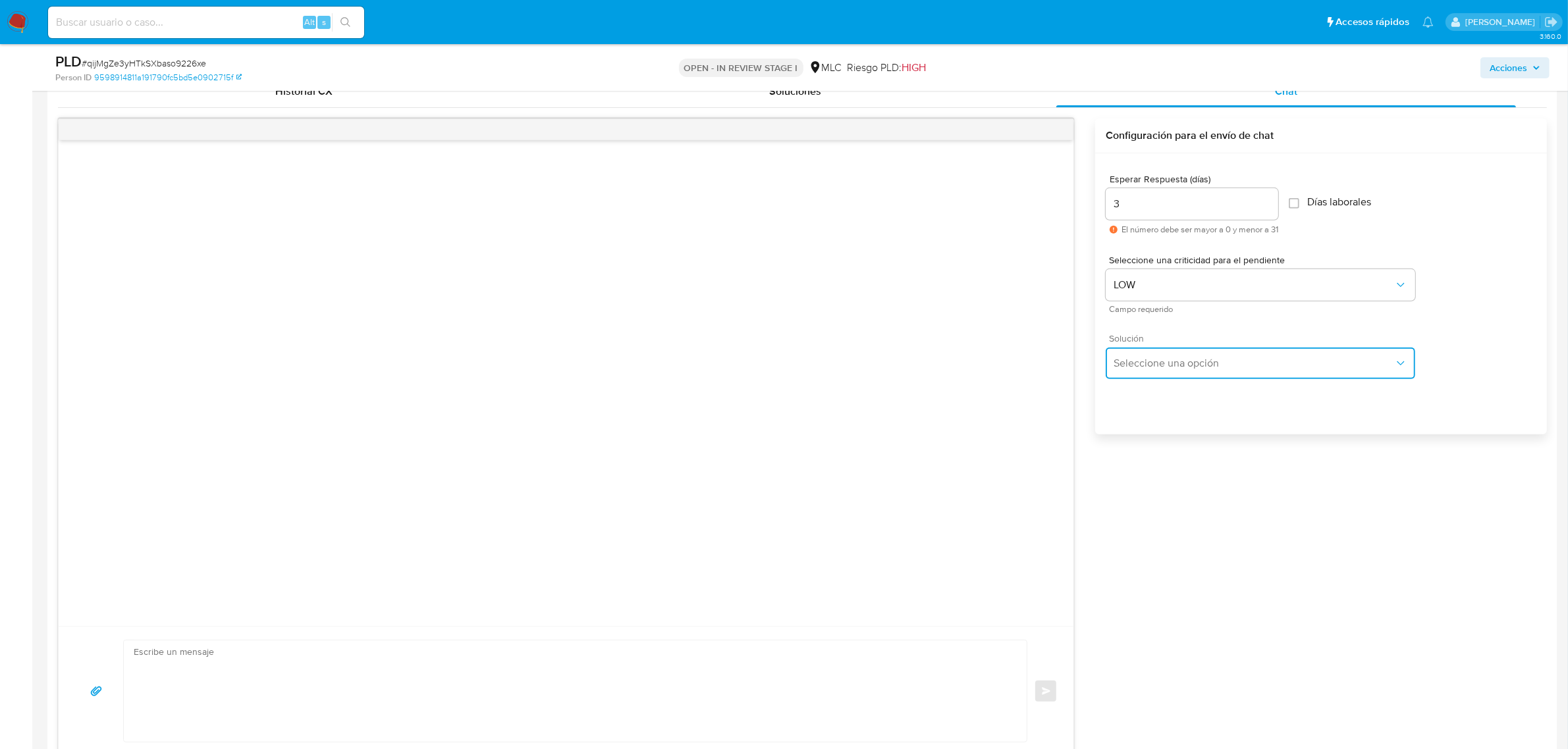
click at [1166, 357] on span "Seleccione una opción" at bounding box center [1254, 363] width 281 height 13
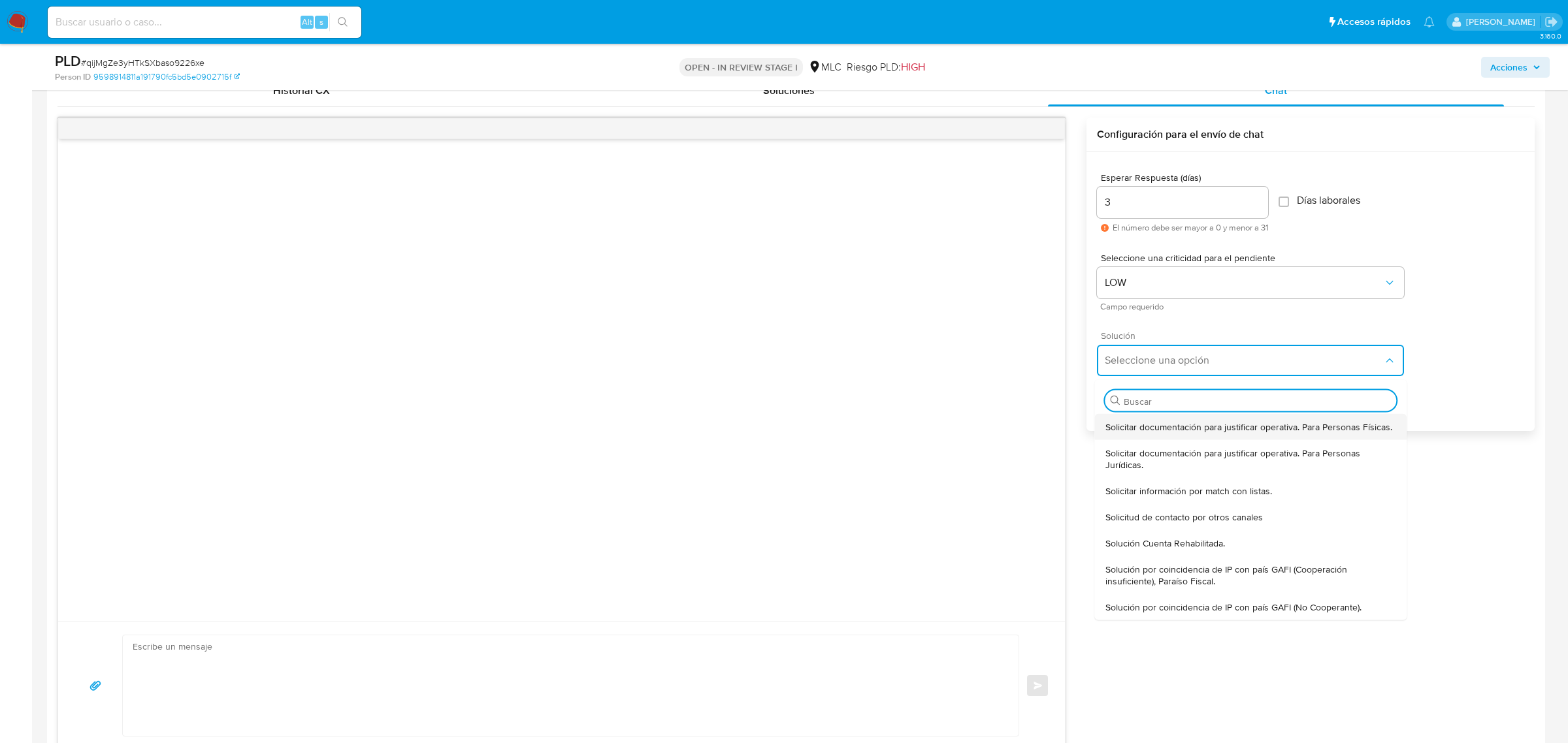
click at [1163, 435] on div "Solicitar documentación para justificar operativa. Para Personas Físicas." at bounding box center [1251, 426] width 291 height 26
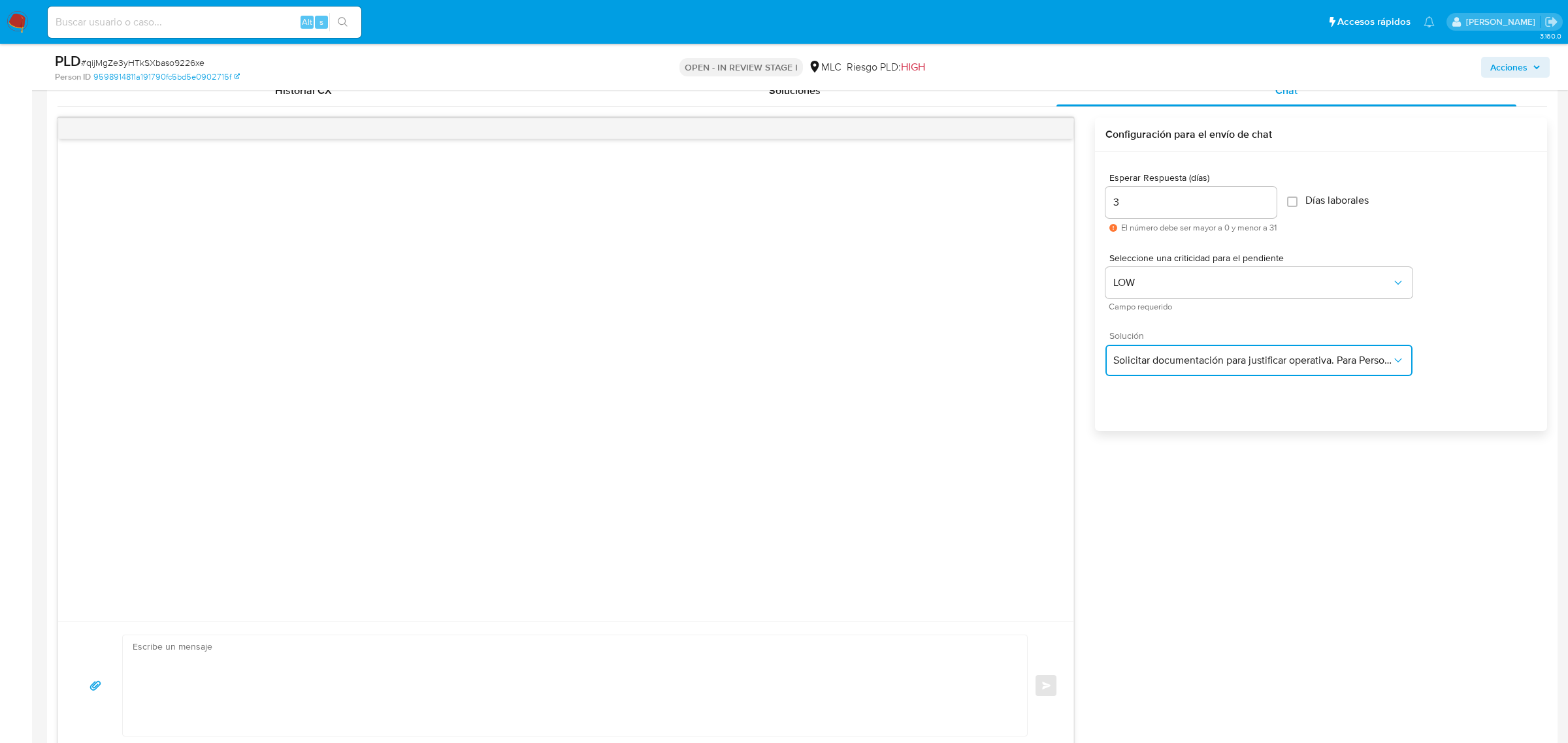
type textarea "Hola ,Te contactamos dado que tu cuenta fue suspendida para una verificación de…"
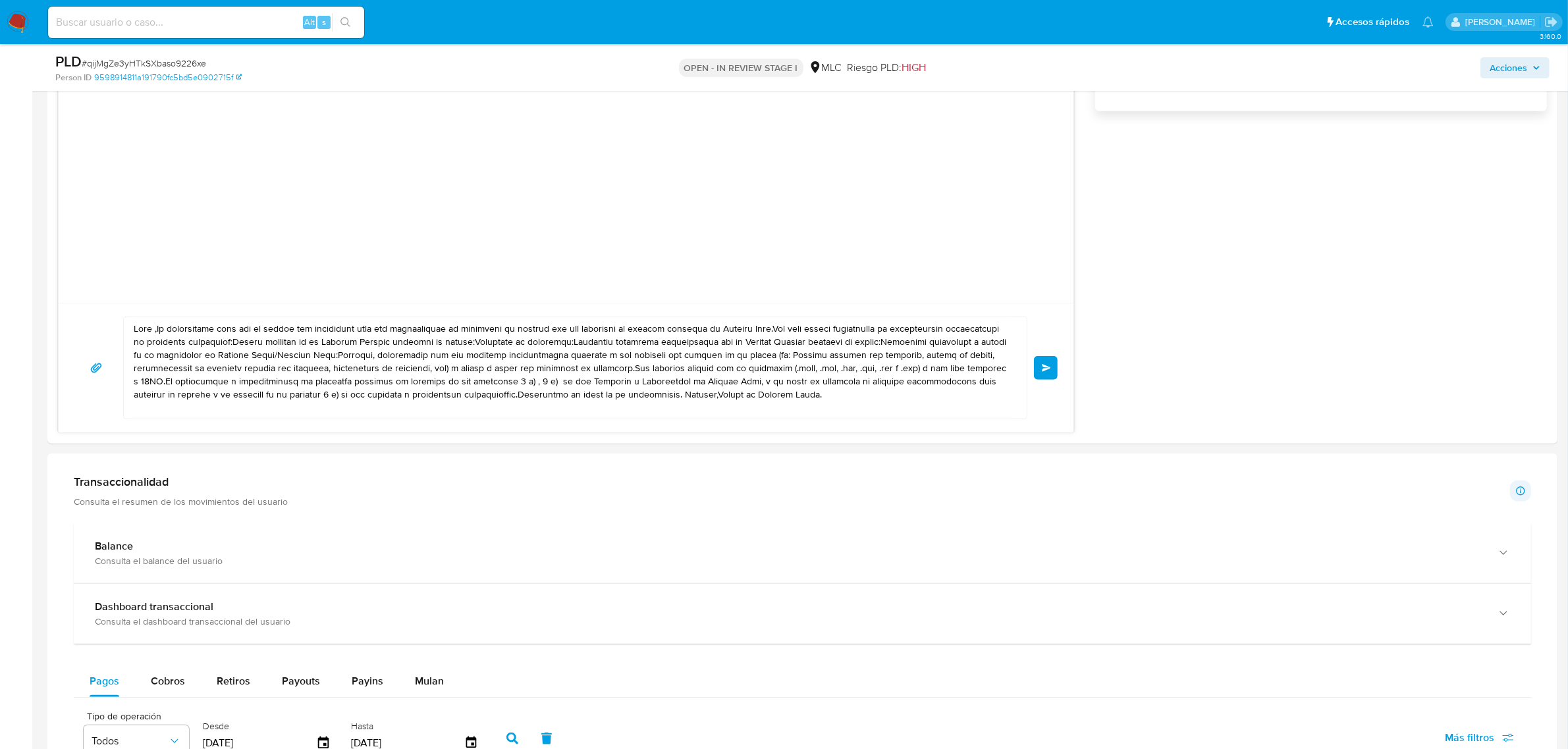
scroll to position [988, 0]
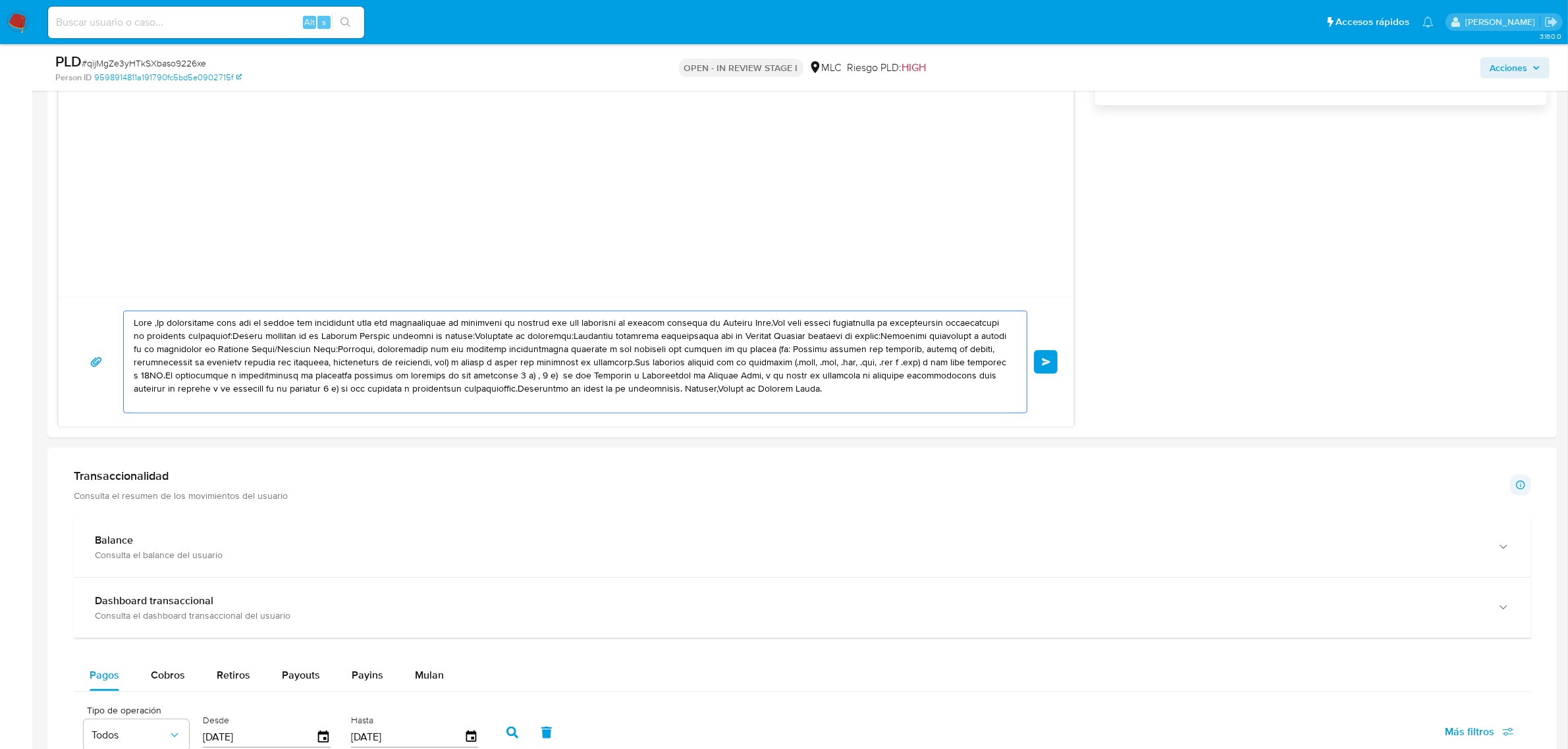
drag, startPoint x: 785, startPoint y: 393, endPoint x: 13, endPoint y: 310, distance: 776.4
click at [11, 310] on section "Bandeja Tablero Screening Búsqueda en Listas Watchlist Herramientas Operaciones…" at bounding box center [784, 438] width 1568 height 2852
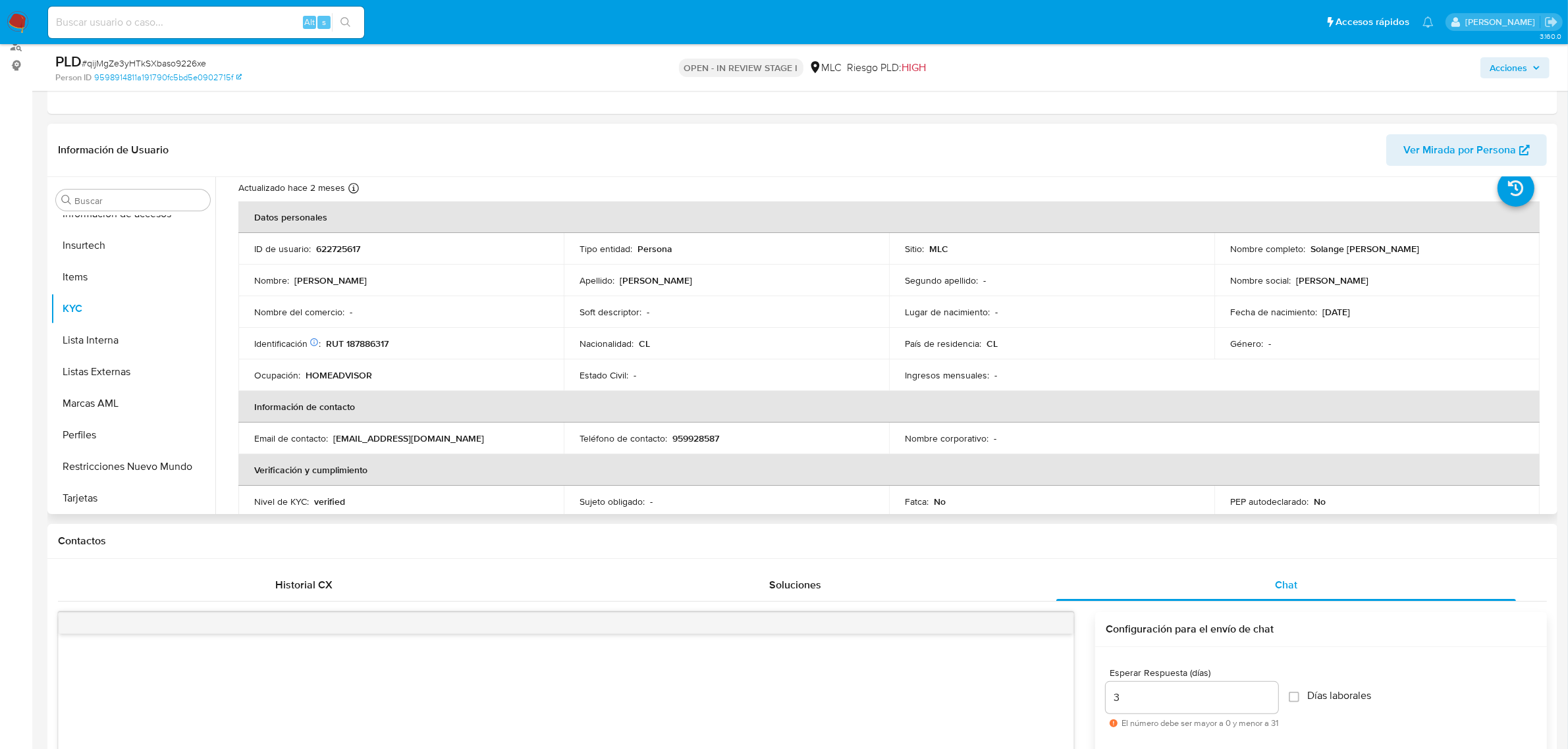
scroll to position [0, 0]
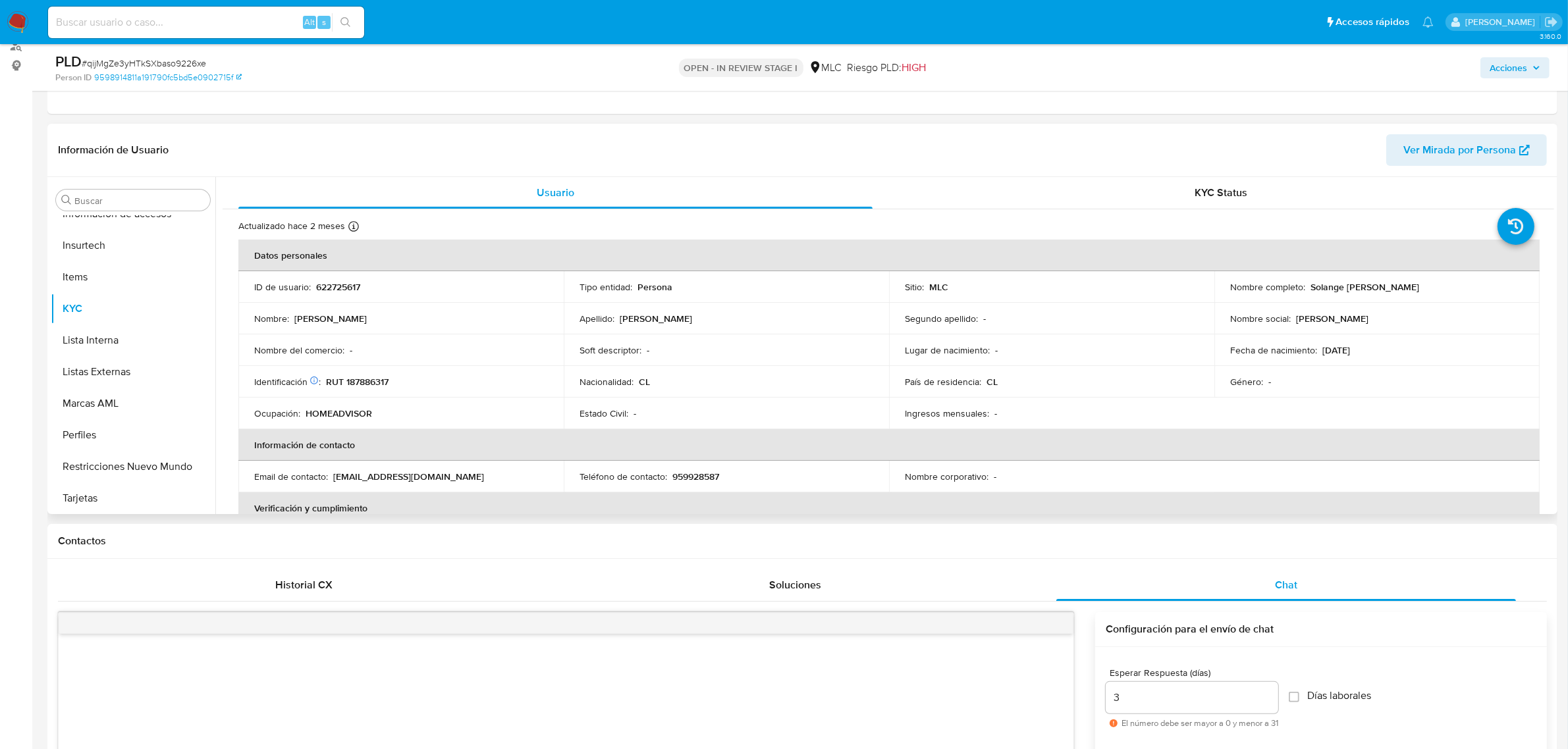
click at [310, 322] on p "[PERSON_NAME]" at bounding box center [331, 319] width 72 height 12
copy p "Solange"
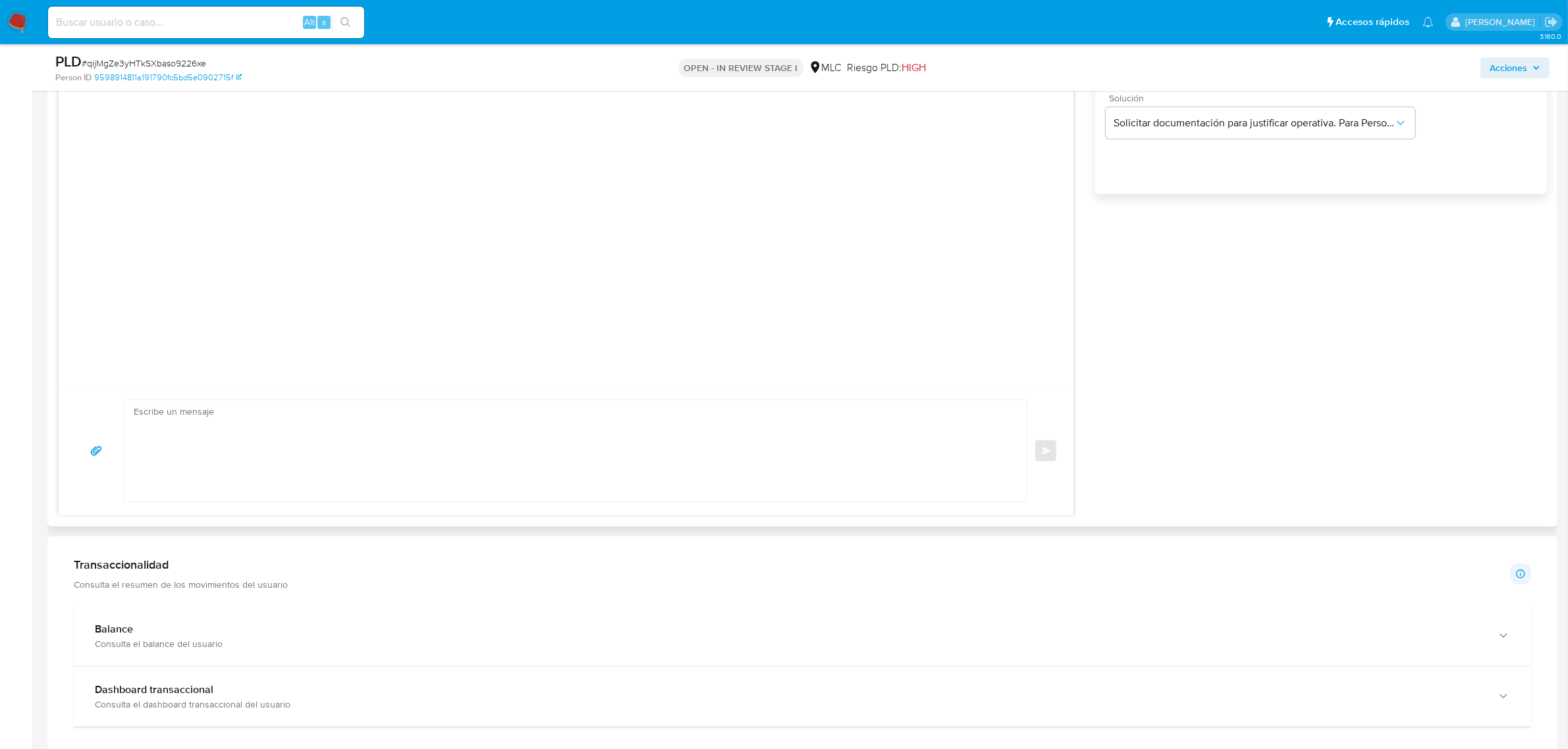
scroll to position [905, 0]
click at [241, 426] on textarea at bounding box center [572, 445] width 876 height 102
paste textarea "Hola Solange , Te contactamos desde el Equipo de Mercado Pago para verificar tu…"
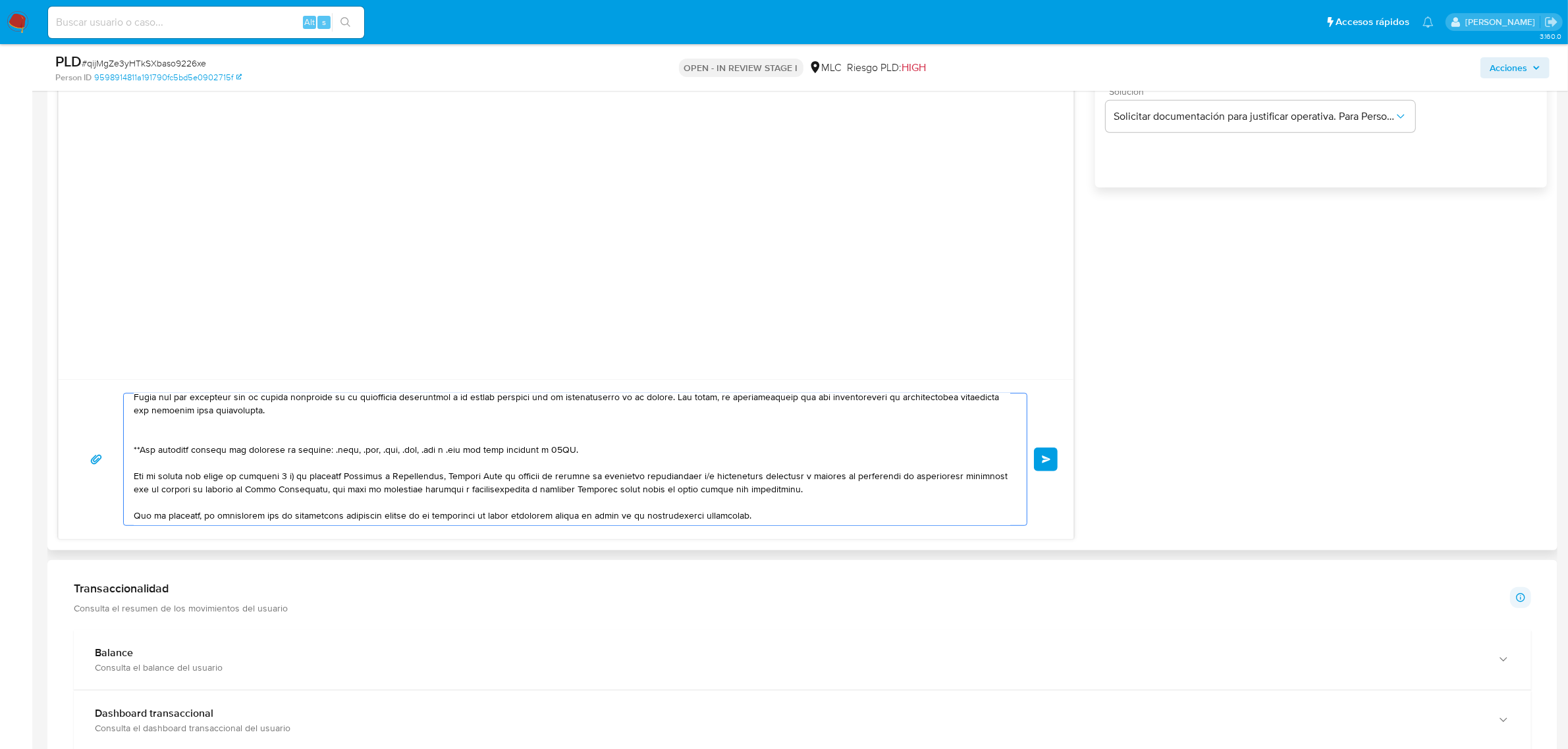
scroll to position [0, 0]
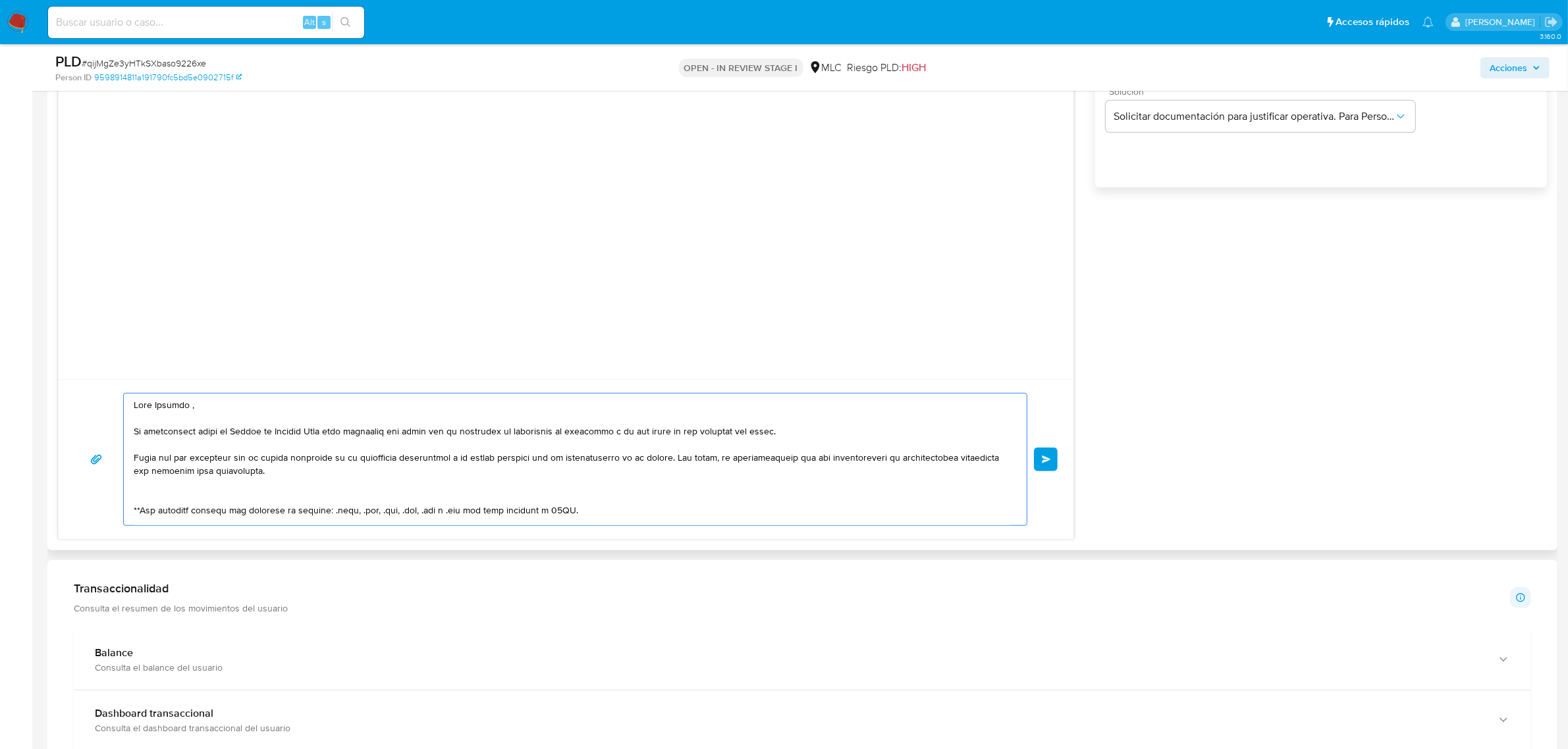
click at [154, 504] on textarea at bounding box center [572, 460] width 876 height 132
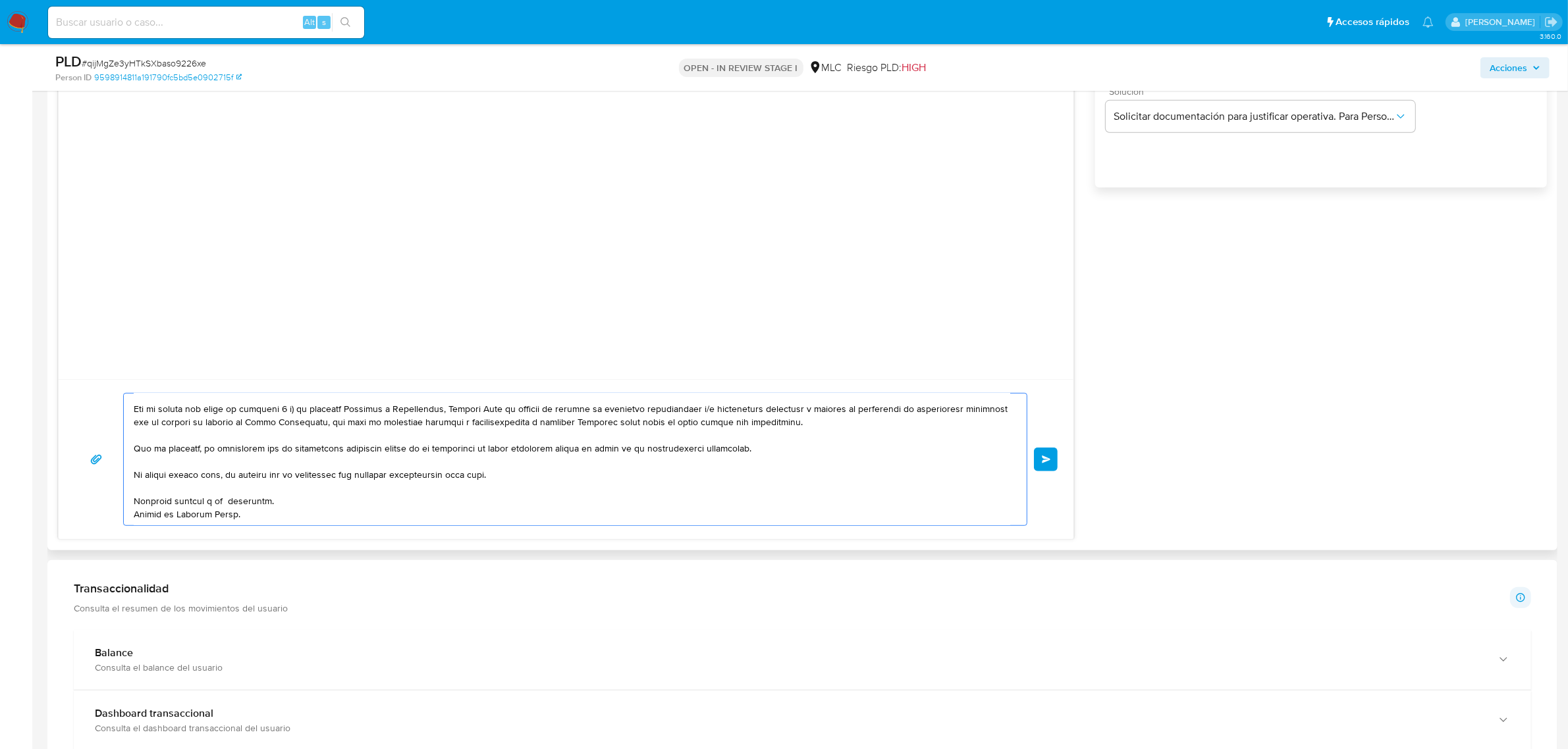
scroll to position [127, 0]
type textarea "Hola Solange , Te contactamos desde el Equipo de Mercado Pago para verificar tu…"
click at [1038, 459] on button "Enviar" at bounding box center [1046, 460] width 23 height 23
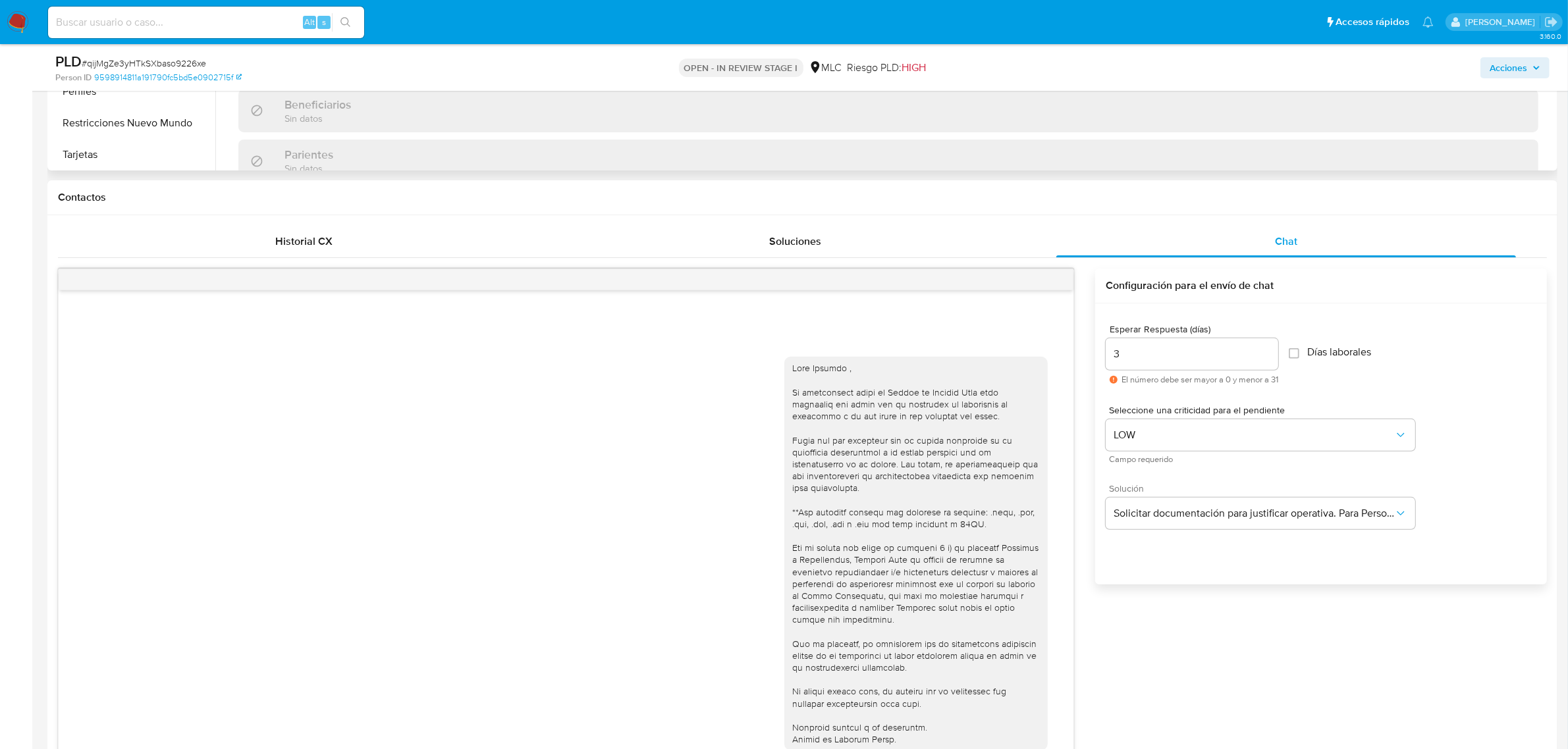
scroll to position [494, 0]
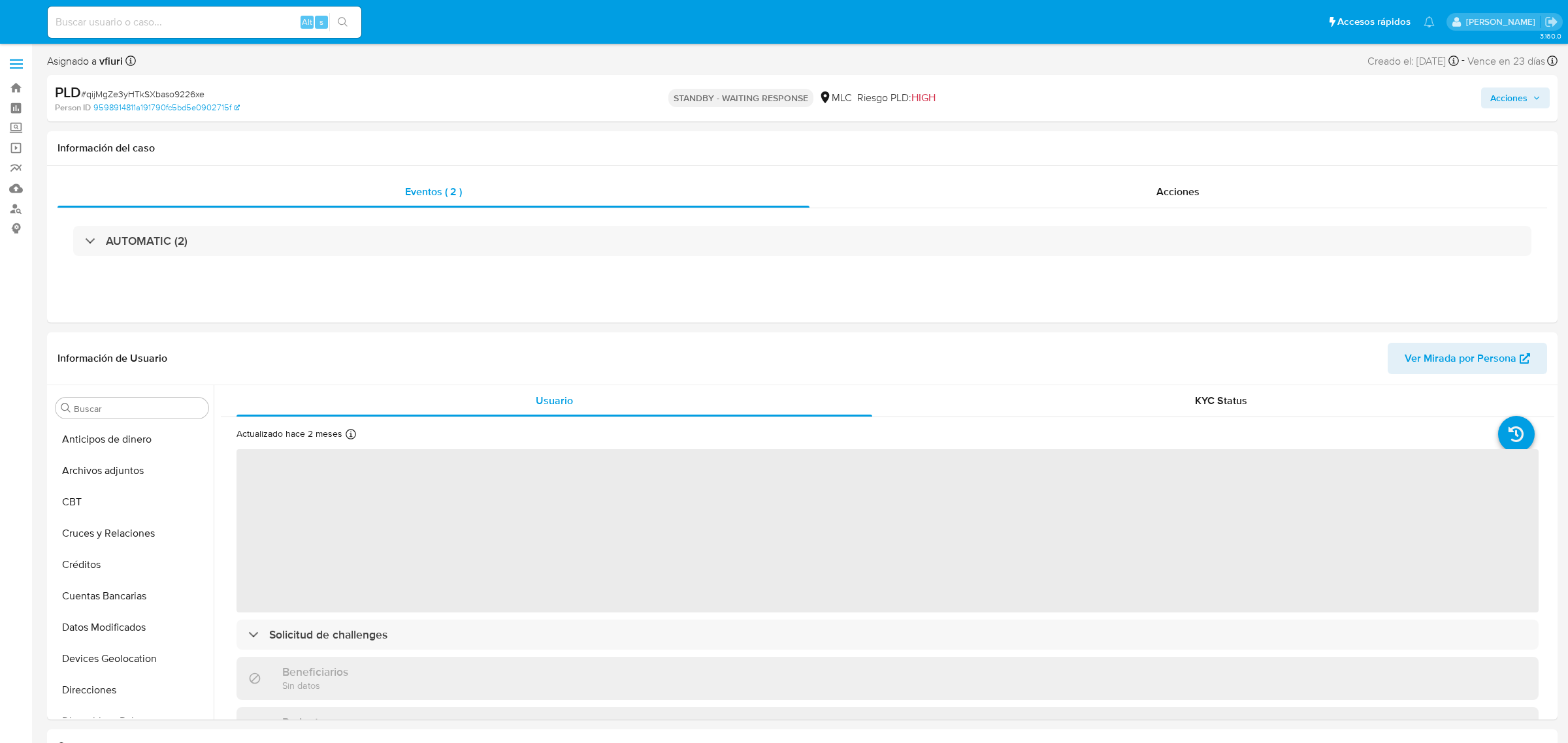
select select "10"
